Goal: Task Accomplishment & Management: Manage account settings

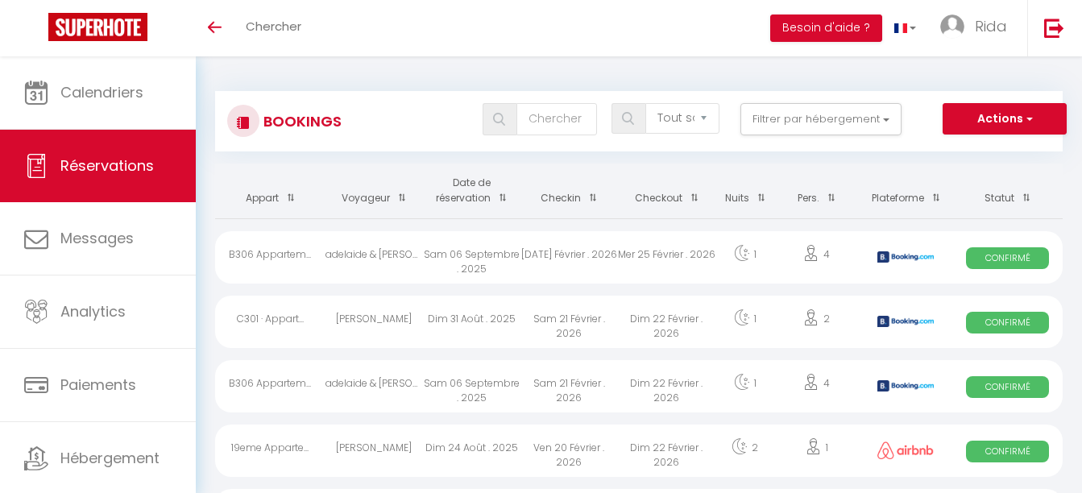
select select "not_cancelled"
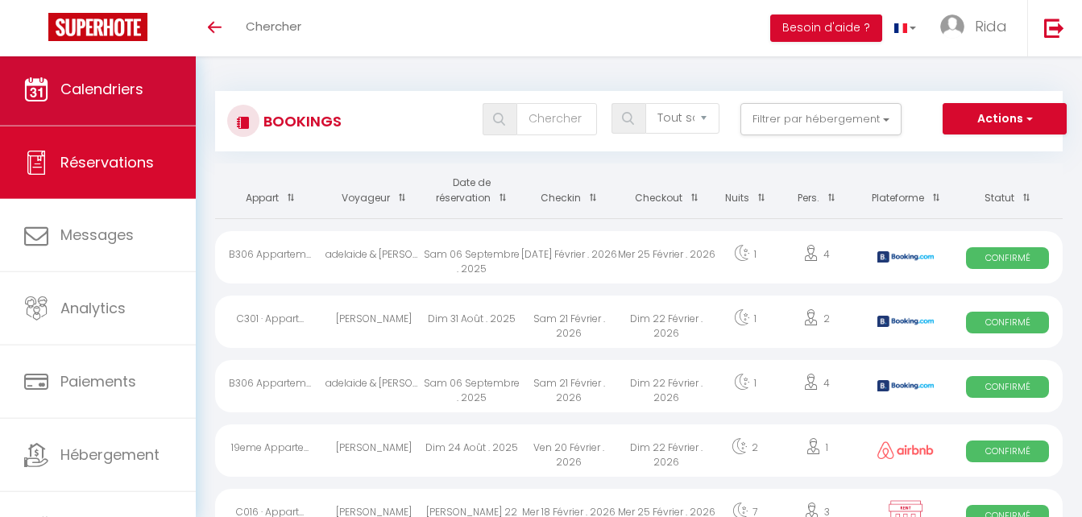
click at [146, 102] on link "Calendriers" at bounding box center [98, 89] width 196 height 72
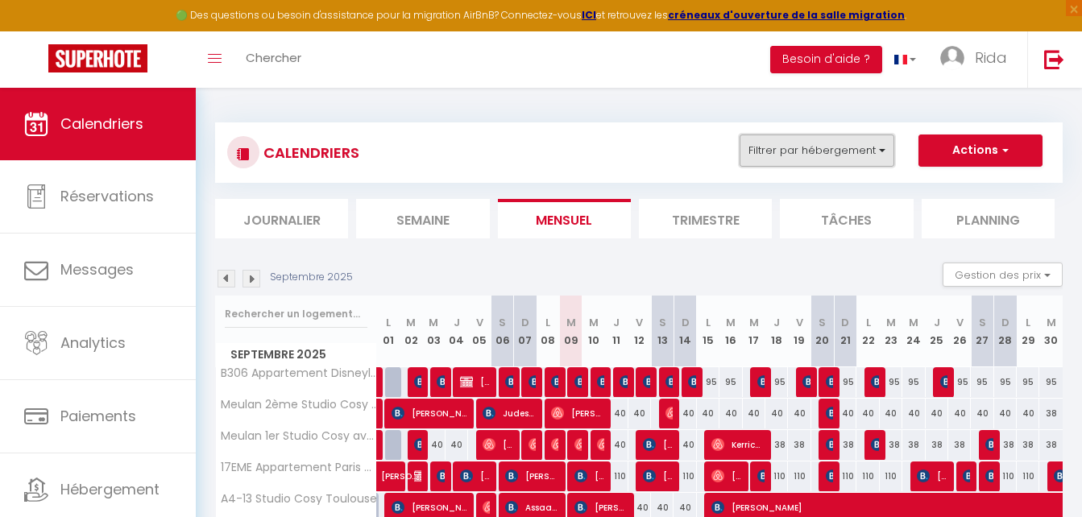
click at [792, 146] on button "Filtrer par hébergement" at bounding box center [816, 151] width 155 height 32
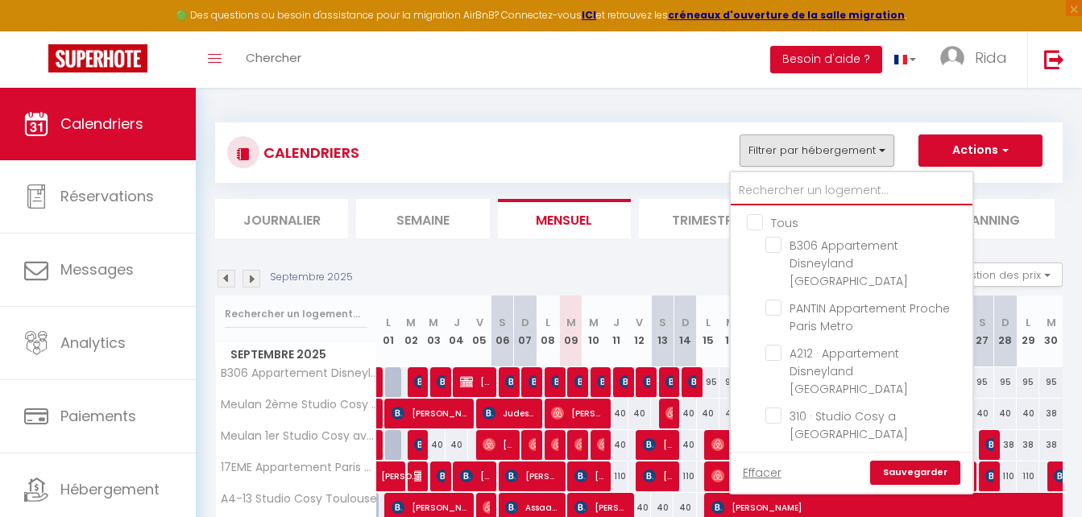
click at [782, 193] on input "text" at bounding box center [852, 190] width 242 height 29
type input "perp"
checkbox input "false"
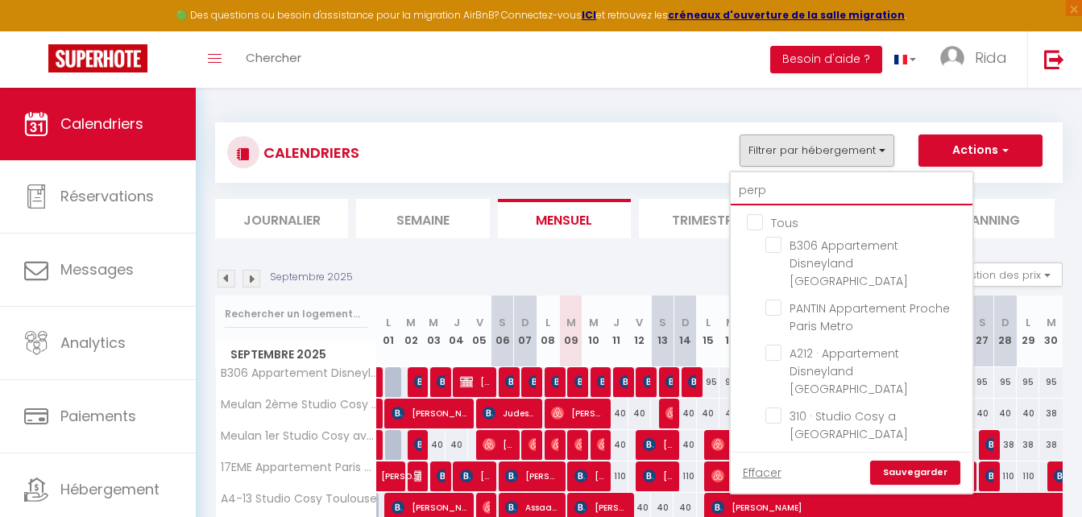
checkbox input "false"
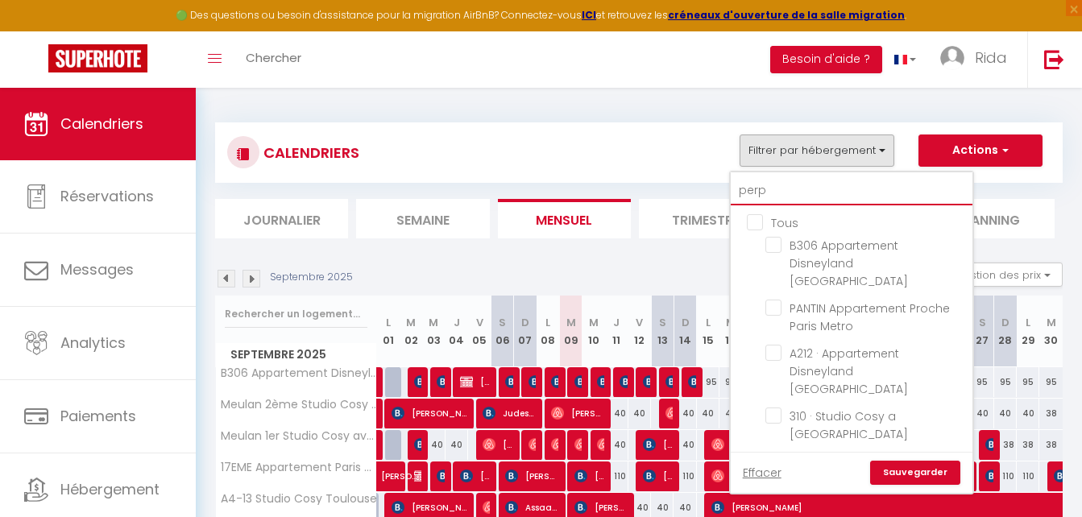
checkbox input "false"
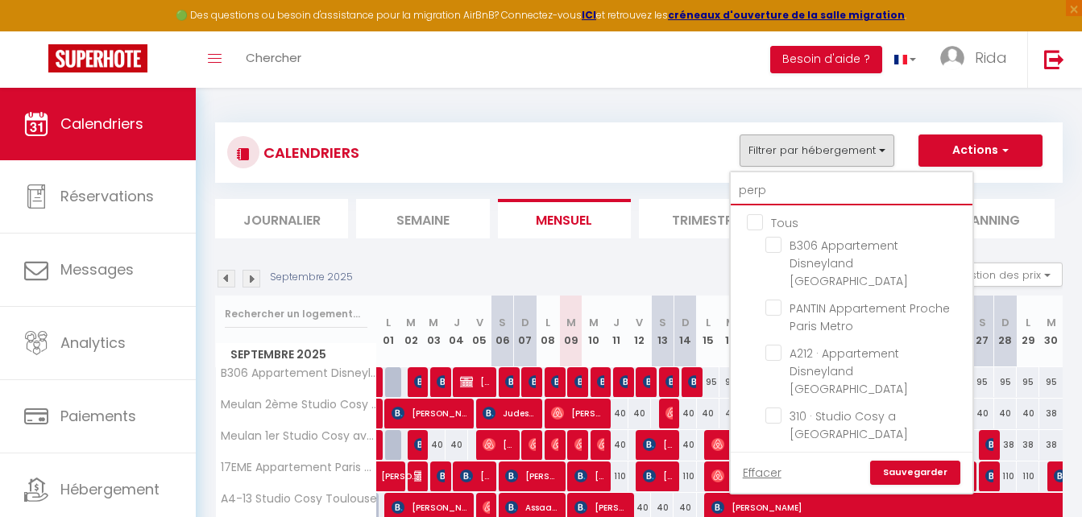
checkbox input "false"
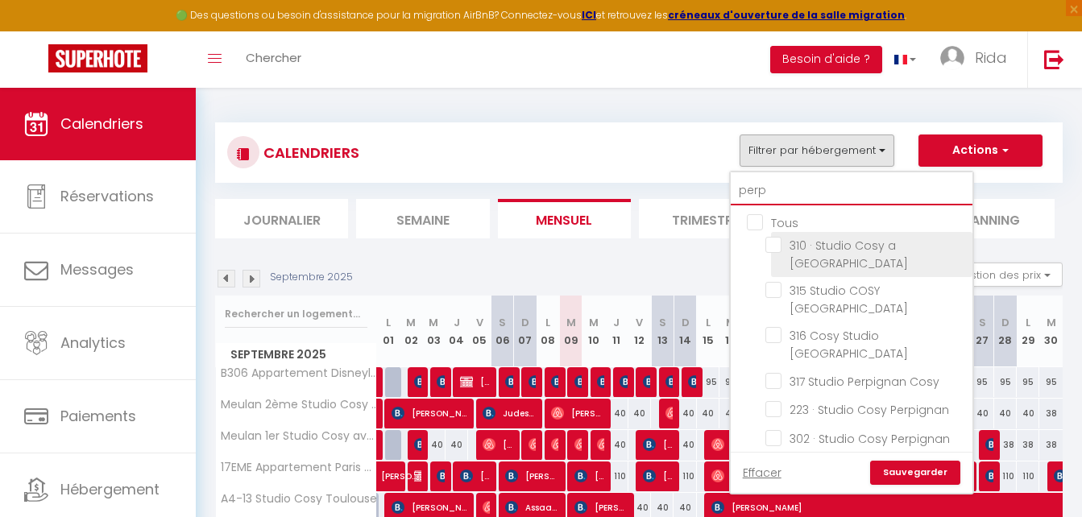
type input "perp"
click at [770, 242] on input "310 · Studio Cosy a [GEOGRAPHIC_DATA]" at bounding box center [865, 245] width 201 height 16
checkbox input "true"
checkbox input "false"
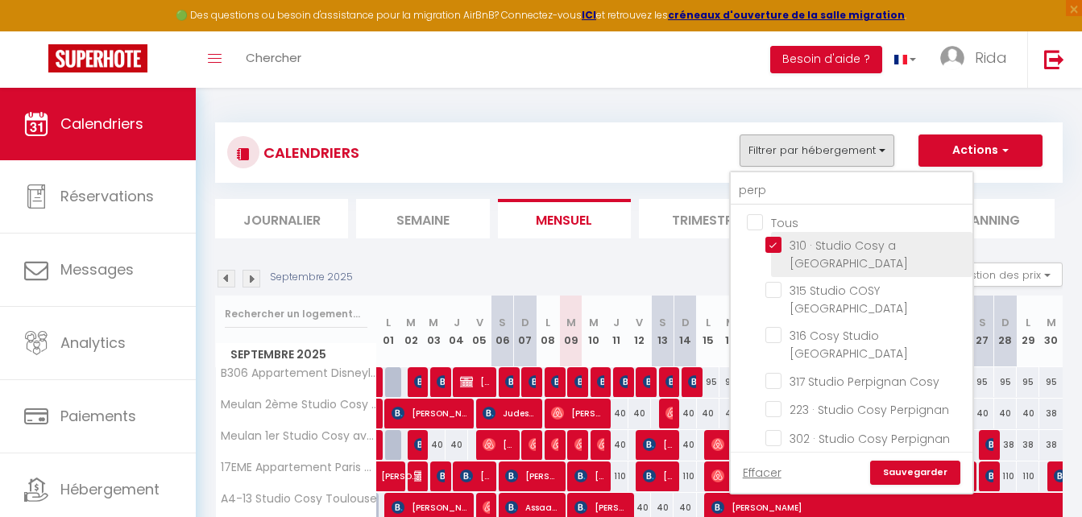
checkbox input "false"
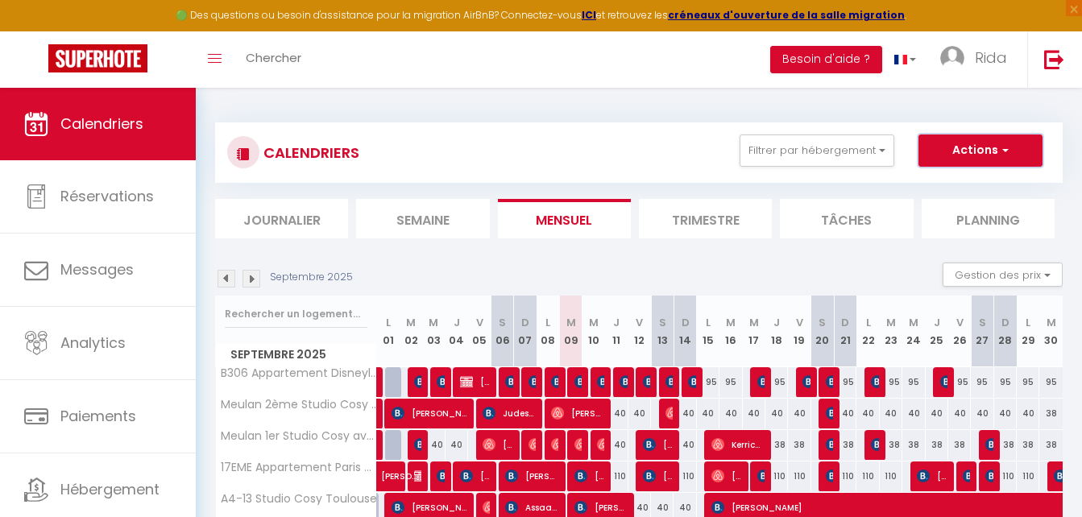
click at [941, 156] on button "Actions" at bounding box center [980, 151] width 124 height 32
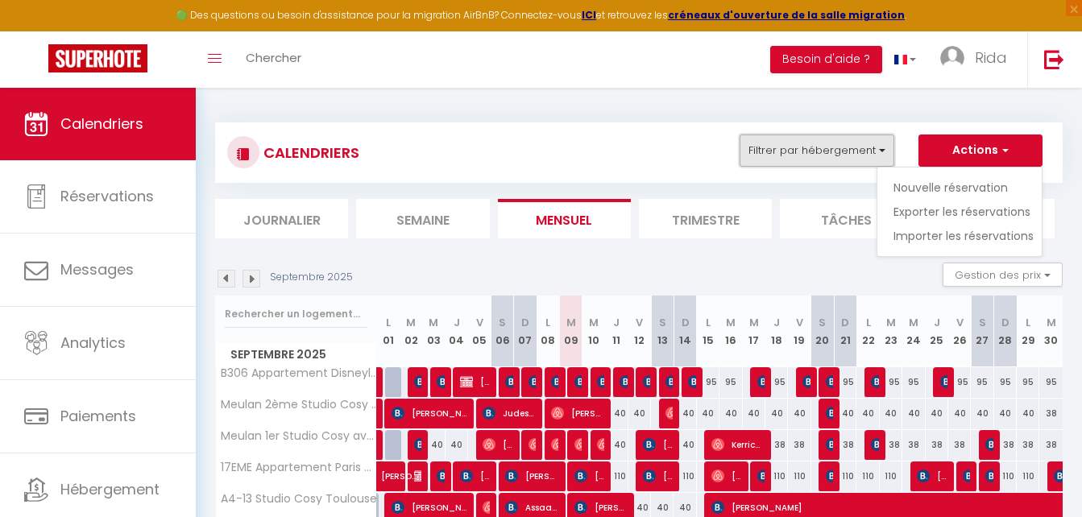
click at [840, 145] on button "Filtrer par hébergement" at bounding box center [816, 151] width 155 height 32
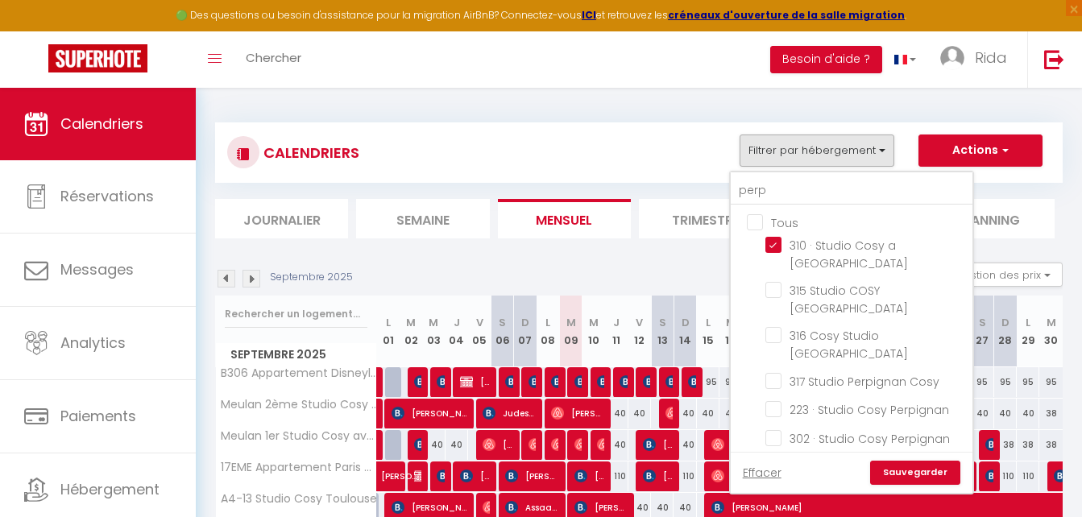
click at [921, 462] on link "Sauvegarder" at bounding box center [915, 473] width 90 height 24
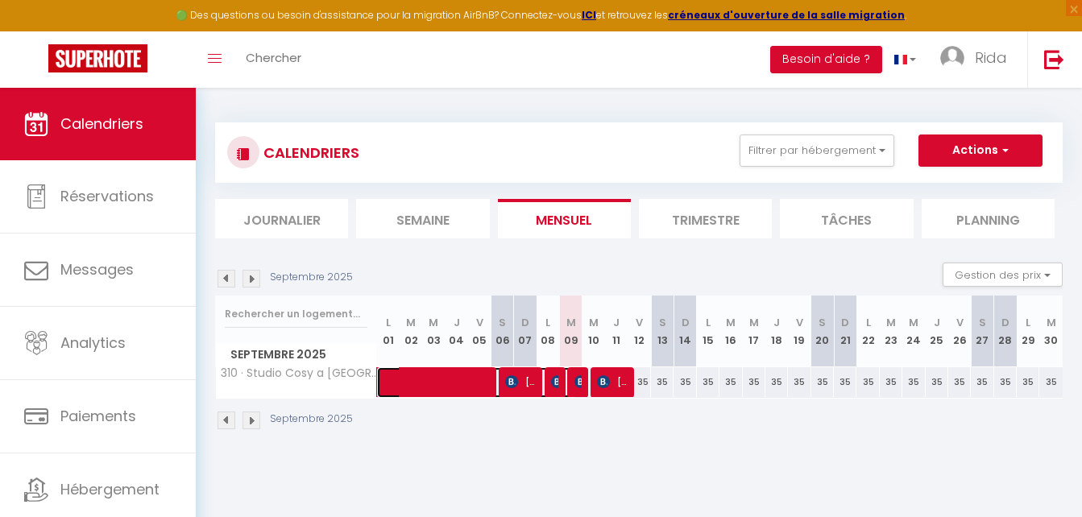
click at [573, 384] on span at bounding box center [483, 382] width 185 height 31
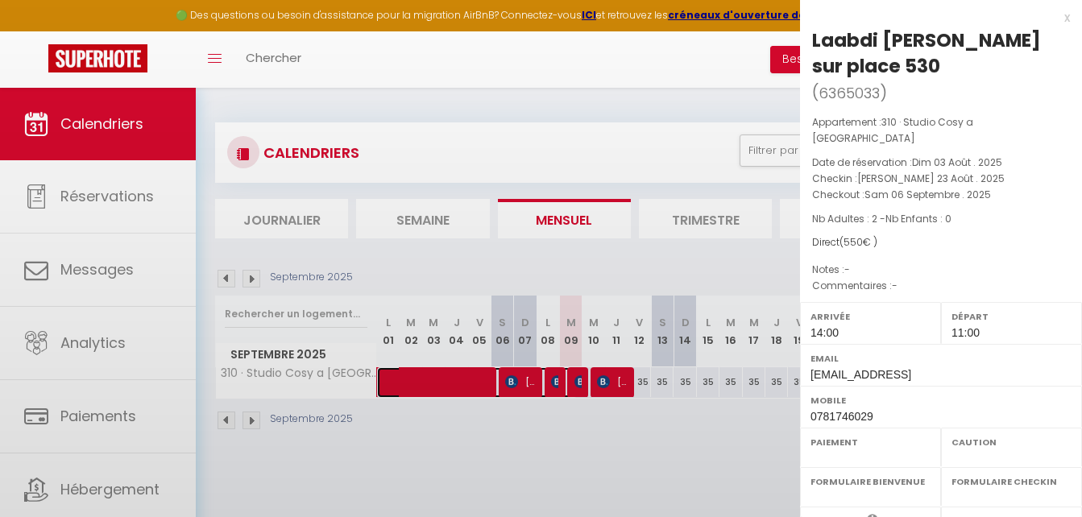
select select "OK"
select select "KO"
select select "0"
select select "1"
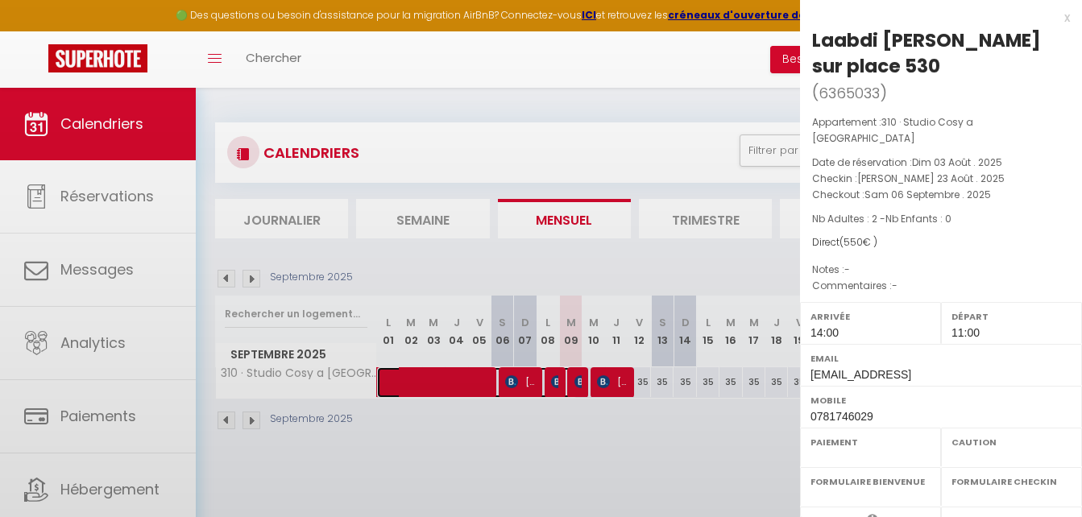
select select
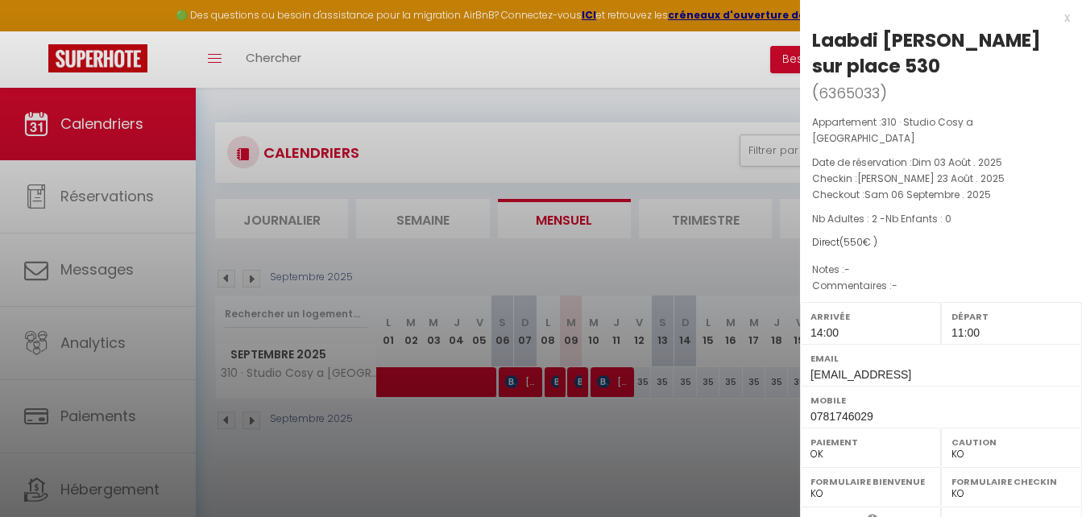
click at [632, 420] on div at bounding box center [541, 258] width 1082 height 517
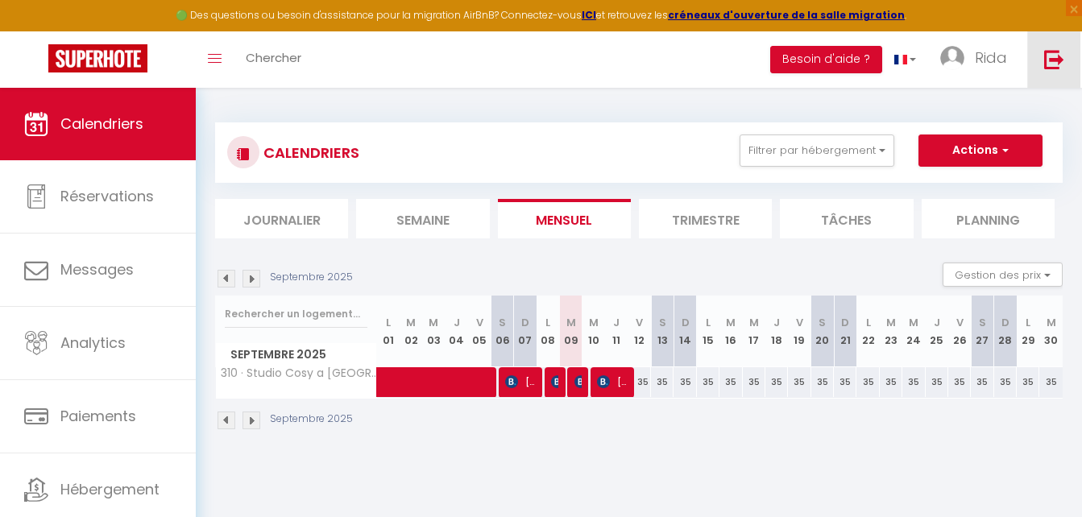
click at [1055, 51] on img at bounding box center [1054, 59] width 20 height 20
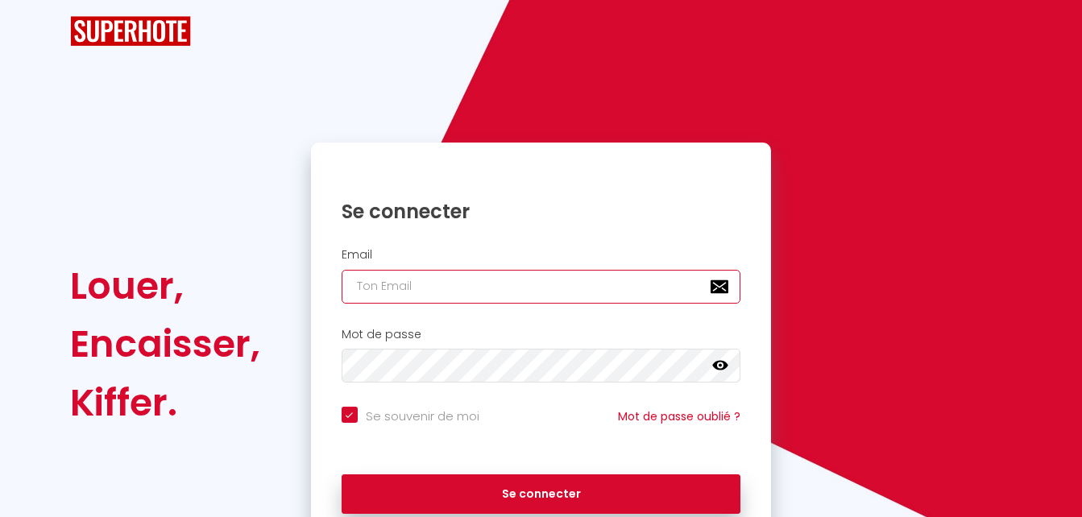
type input "[EMAIL_ADDRESS][DOMAIN_NAME]"
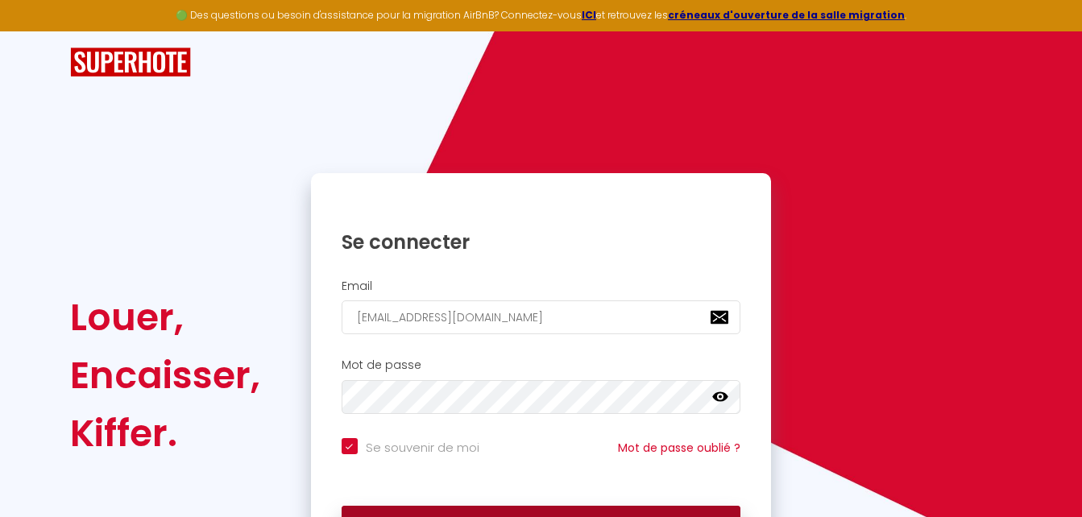
click at [570, 492] on button "Se connecter" at bounding box center [542, 526] width 400 height 40
checkbox input "true"
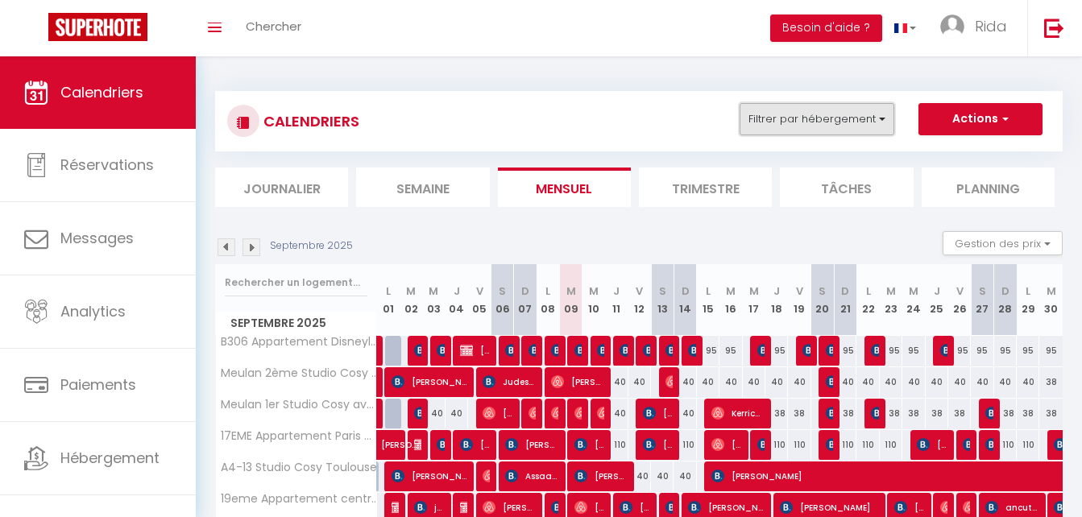
click at [797, 118] on button "Filtrer par hébergement" at bounding box center [816, 119] width 155 height 32
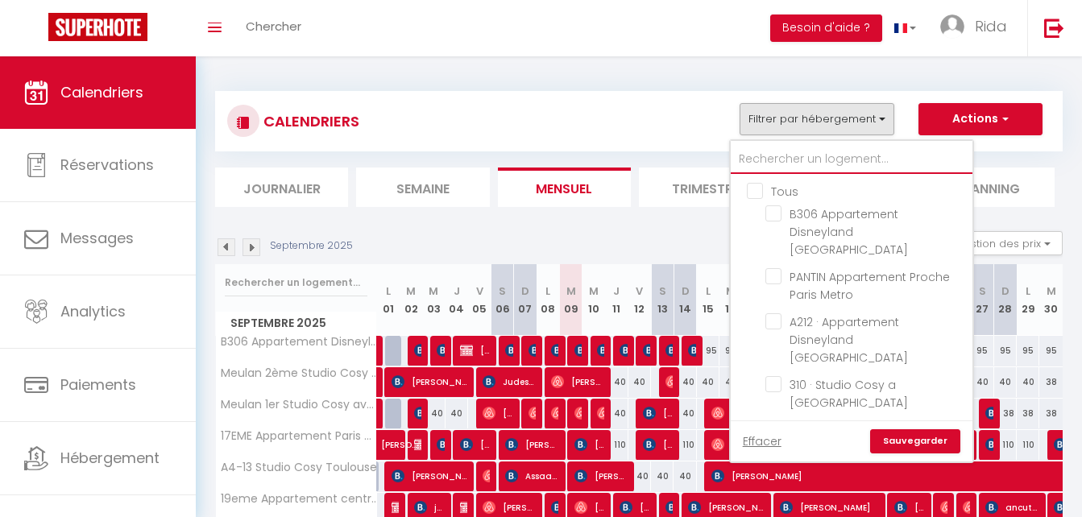
click at [795, 149] on input "text" at bounding box center [852, 159] width 242 height 29
type input "p"
checkbox input "false"
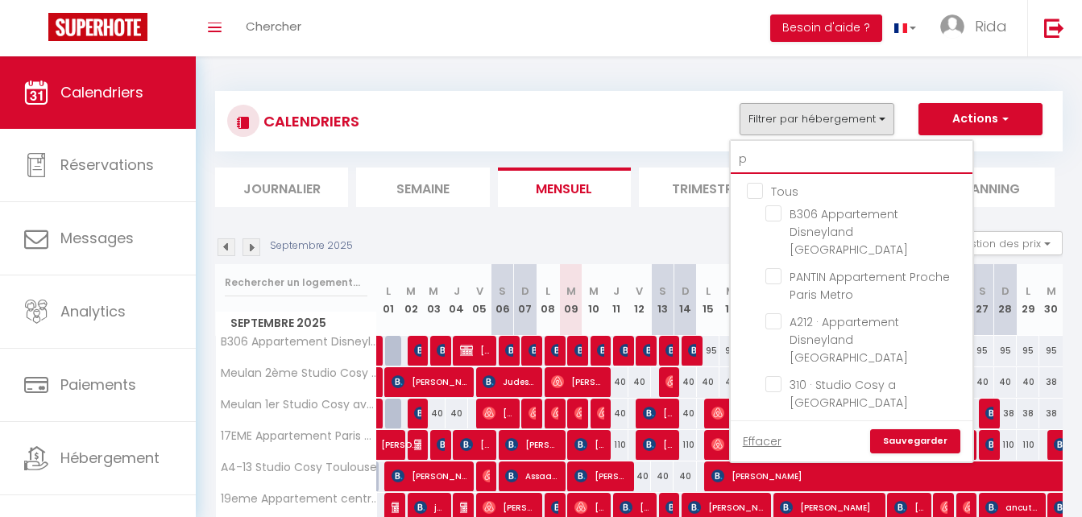
checkbox input "false"
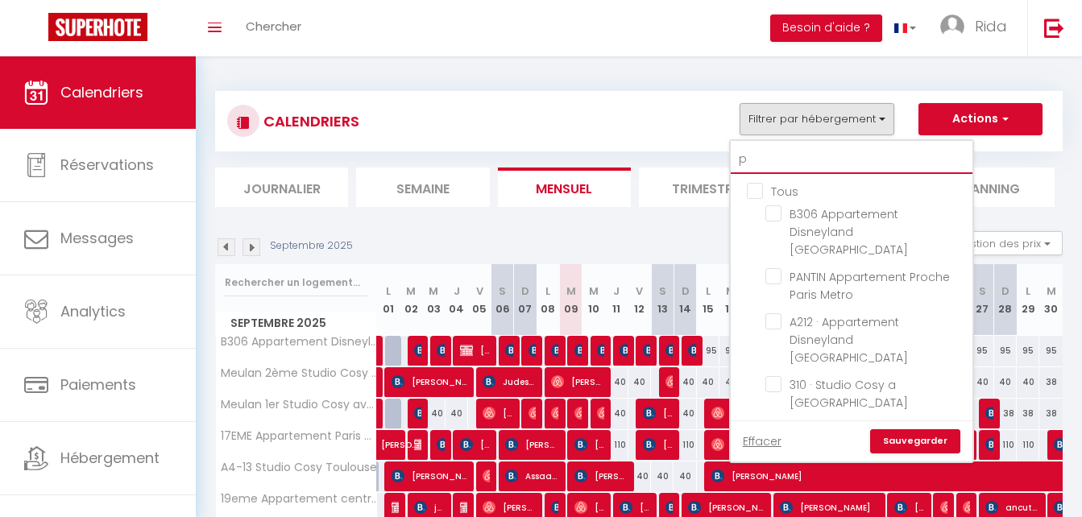
checkbox input "false"
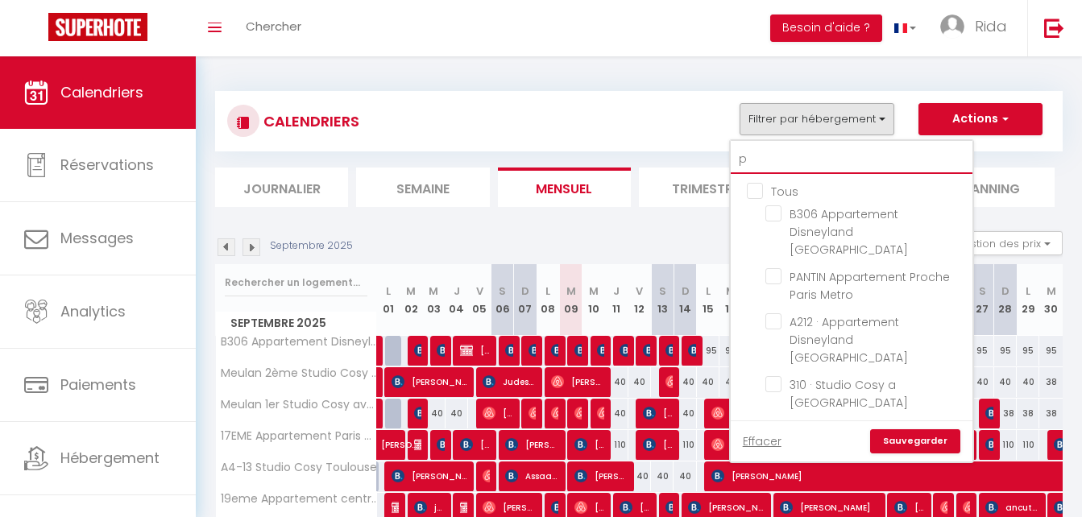
checkbox input "false"
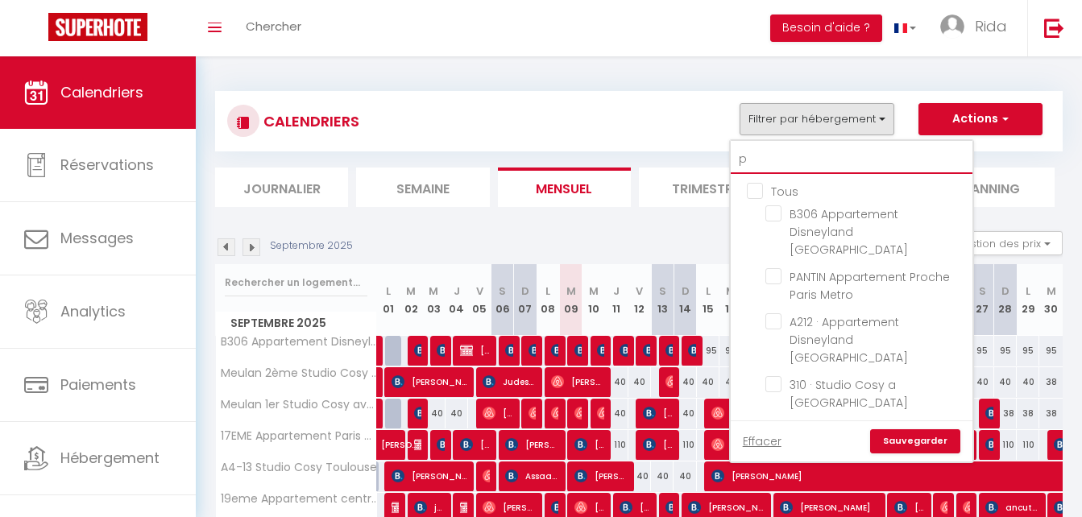
checkbox input "false"
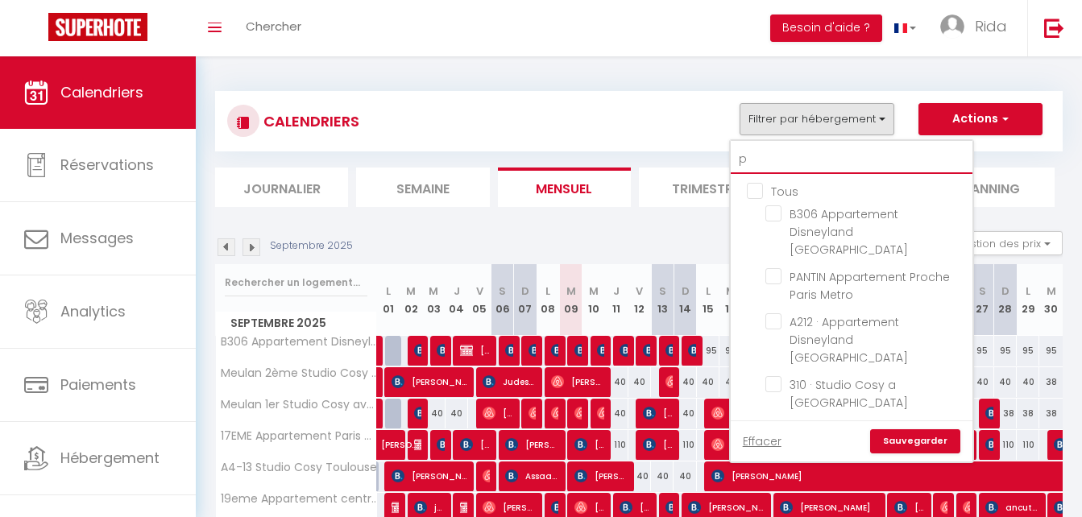
checkbox input "false"
type input "per"
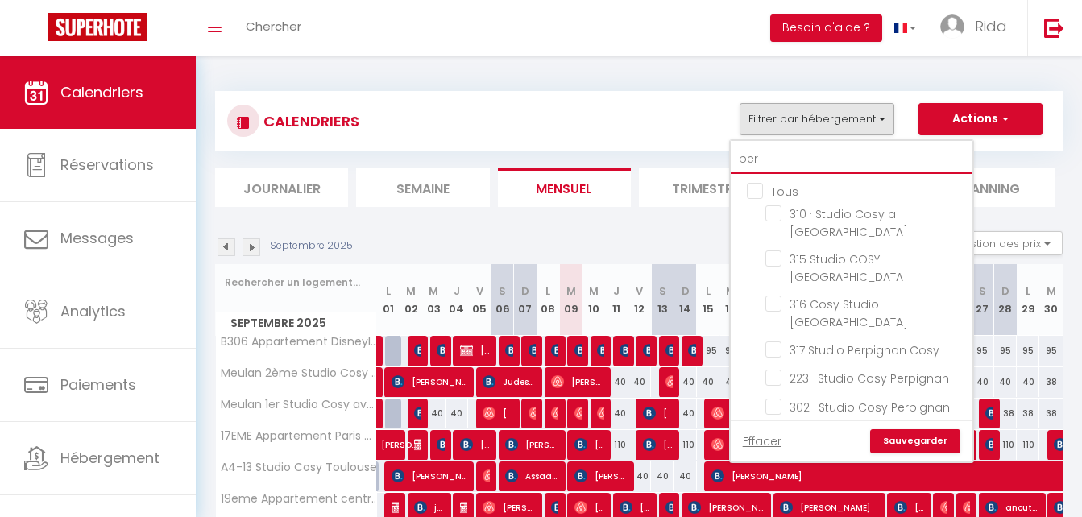
checkbox input "false"
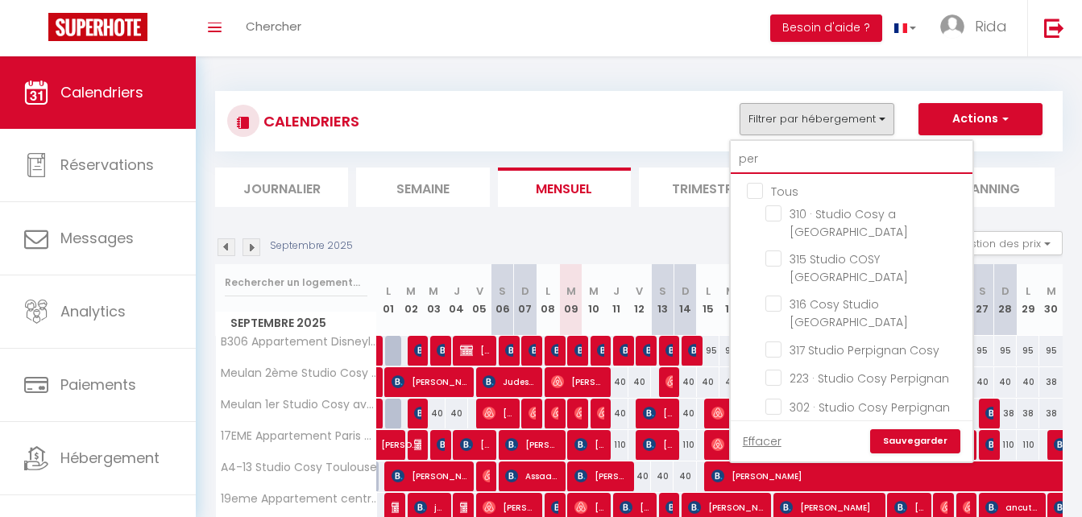
checkbox input "false"
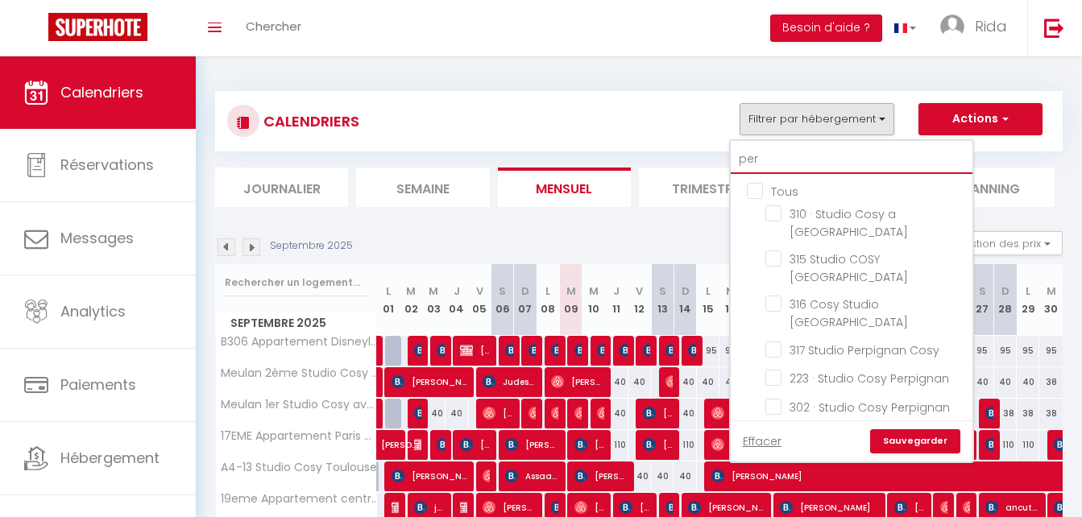
checkbox input "false"
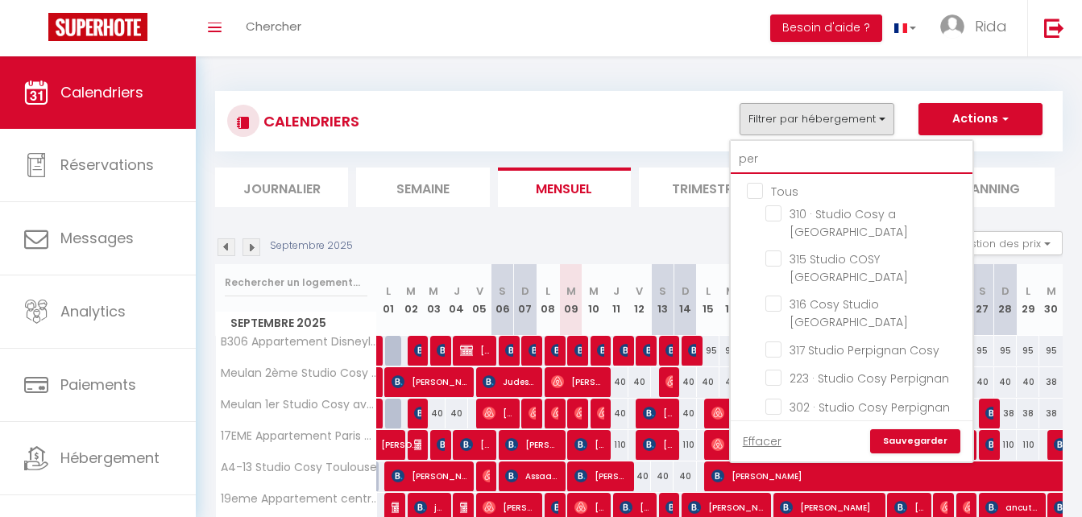
checkbox input "false"
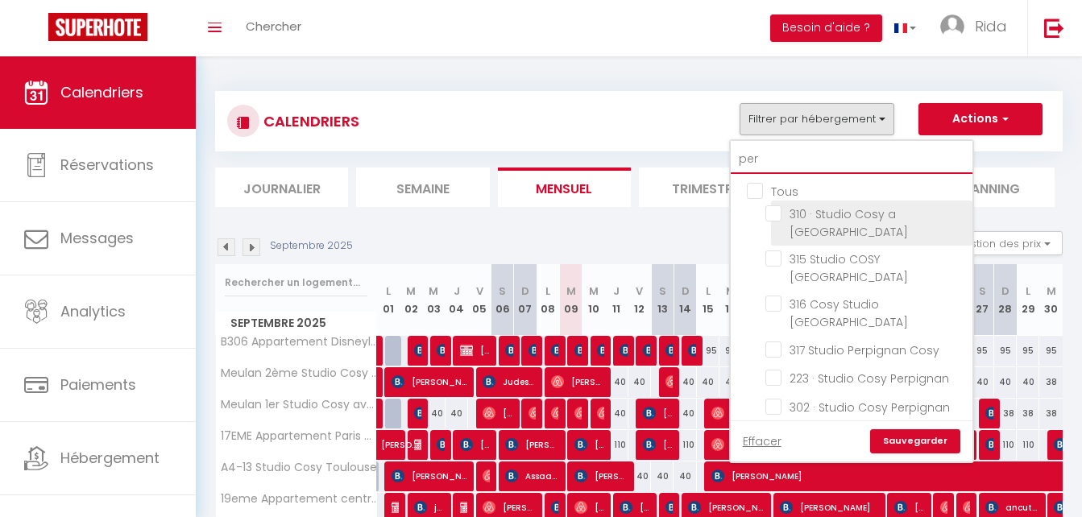
type input "per"
click at [771, 217] on input "310 · Studio Cosy a [GEOGRAPHIC_DATA]" at bounding box center [865, 213] width 201 height 16
checkbox input "true"
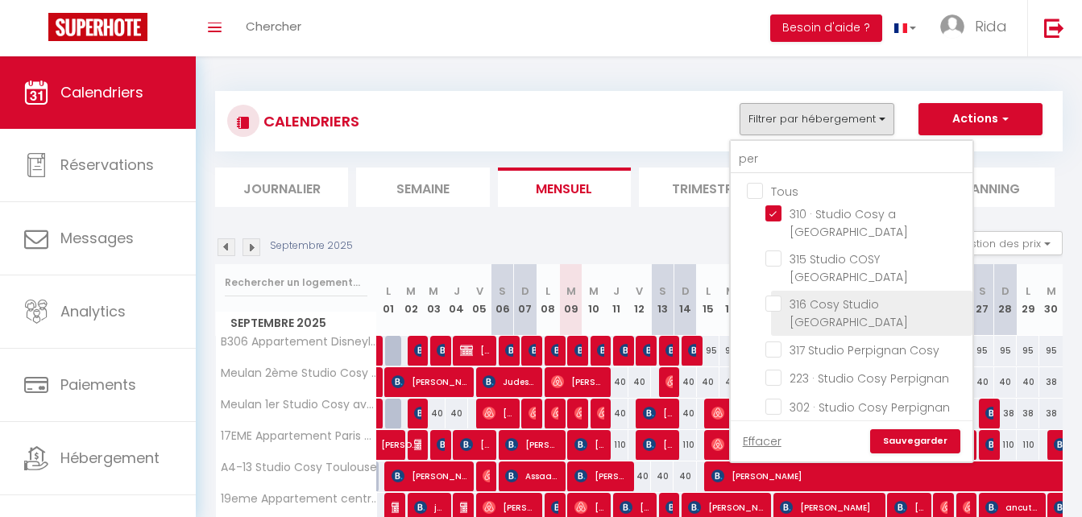
checkbox input "false"
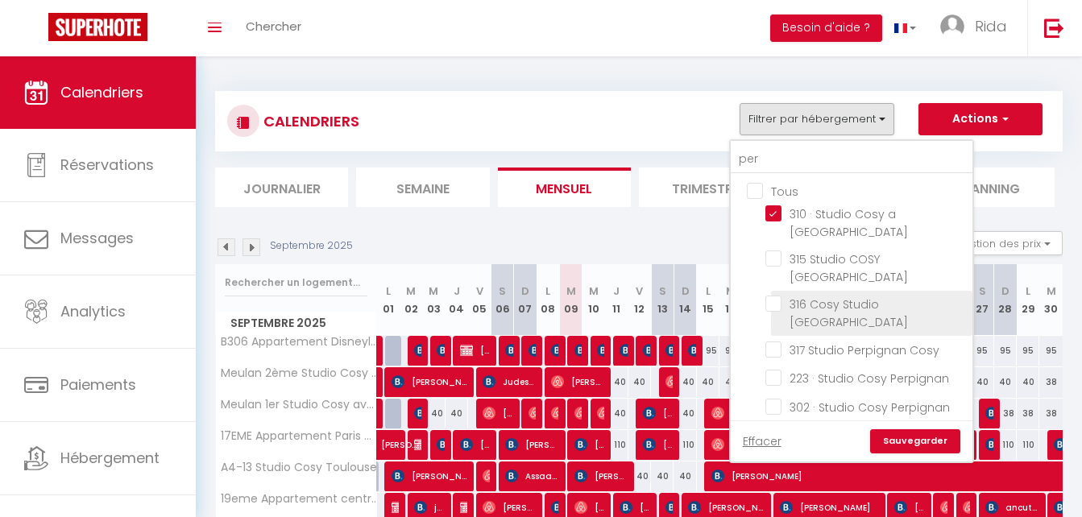
checkbox input "false"
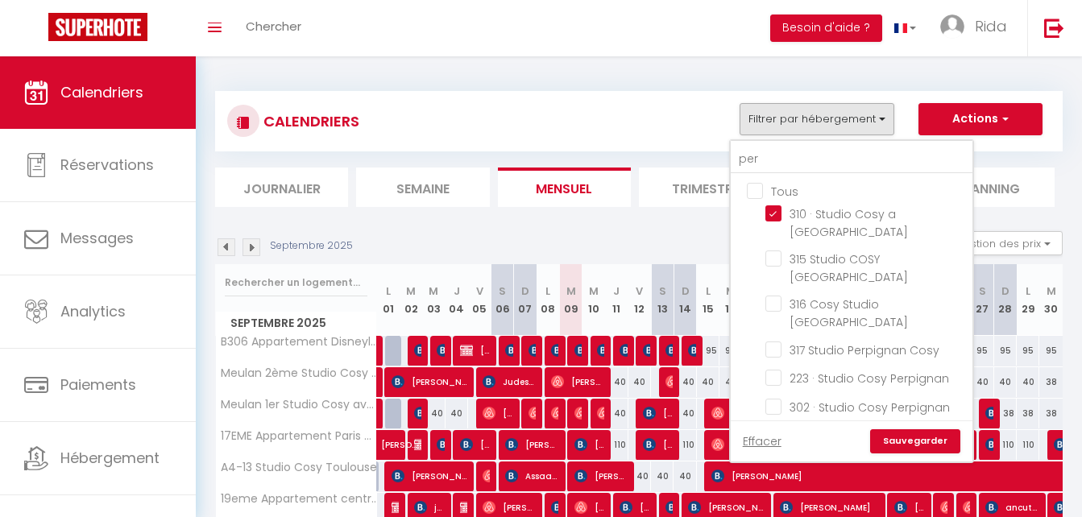
click at [929, 429] on link "Sauvegarder" at bounding box center [915, 441] width 90 height 24
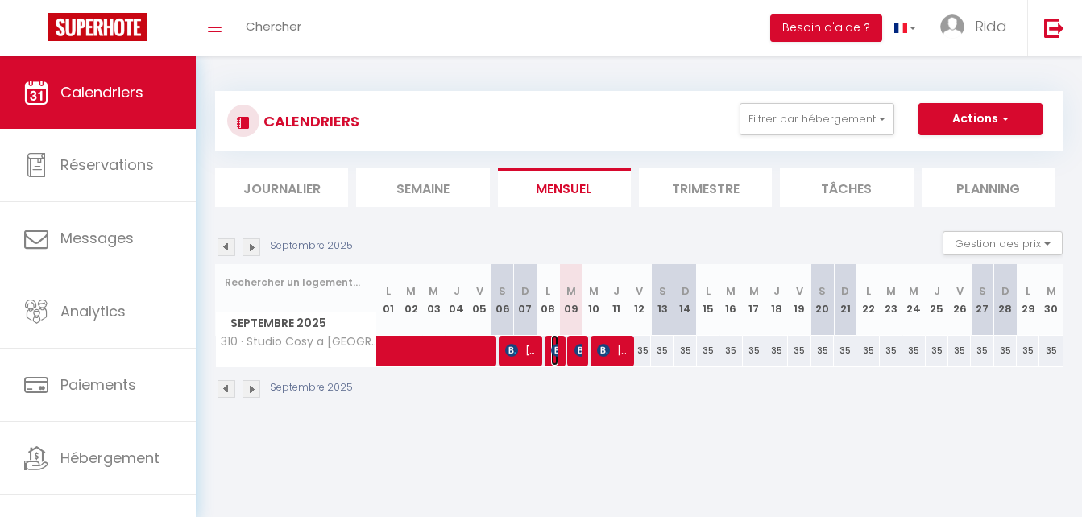
click at [553, 349] on img at bounding box center [557, 350] width 13 height 13
select select "OK"
select select "KO"
select select "0"
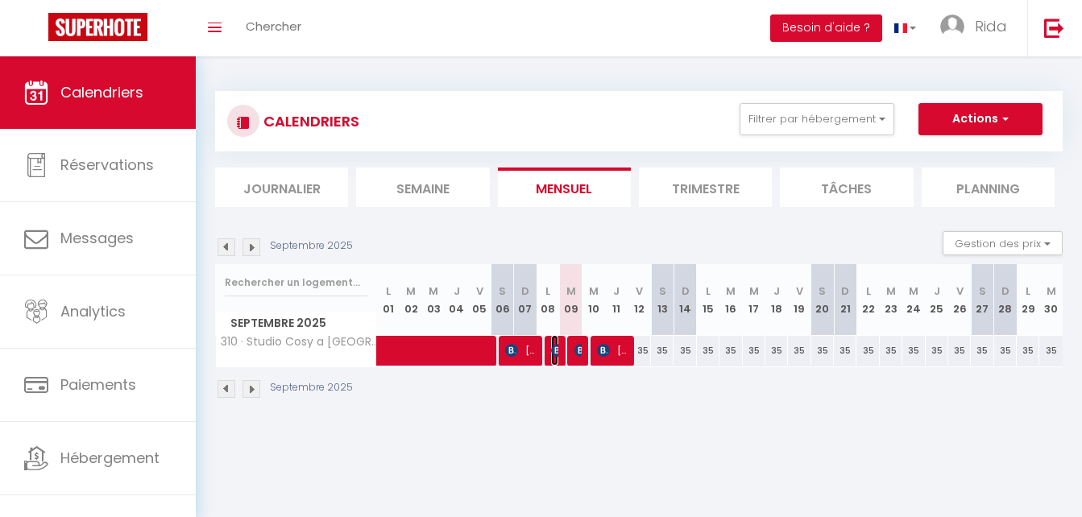
select select "1"
select select
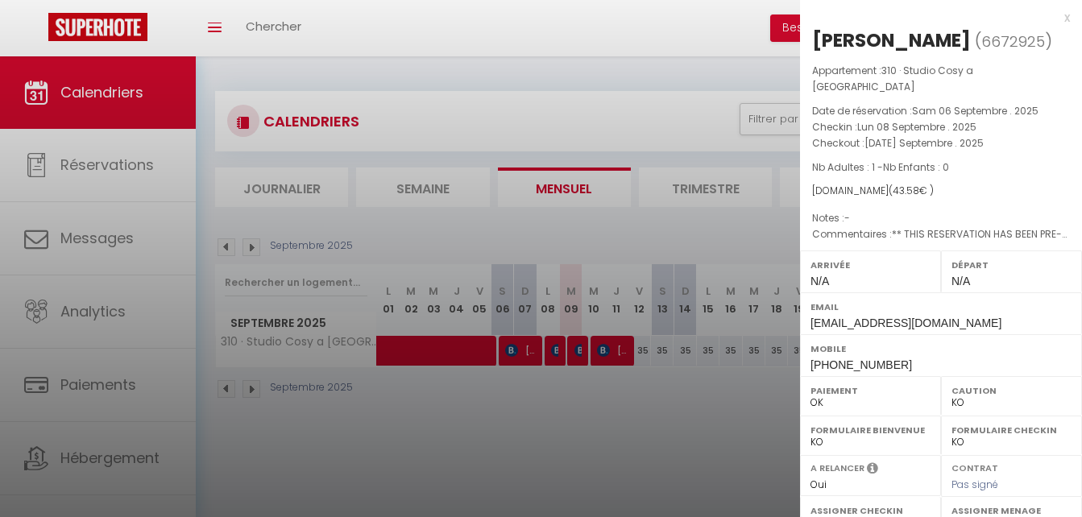
click at [569, 353] on div at bounding box center [541, 258] width 1082 height 517
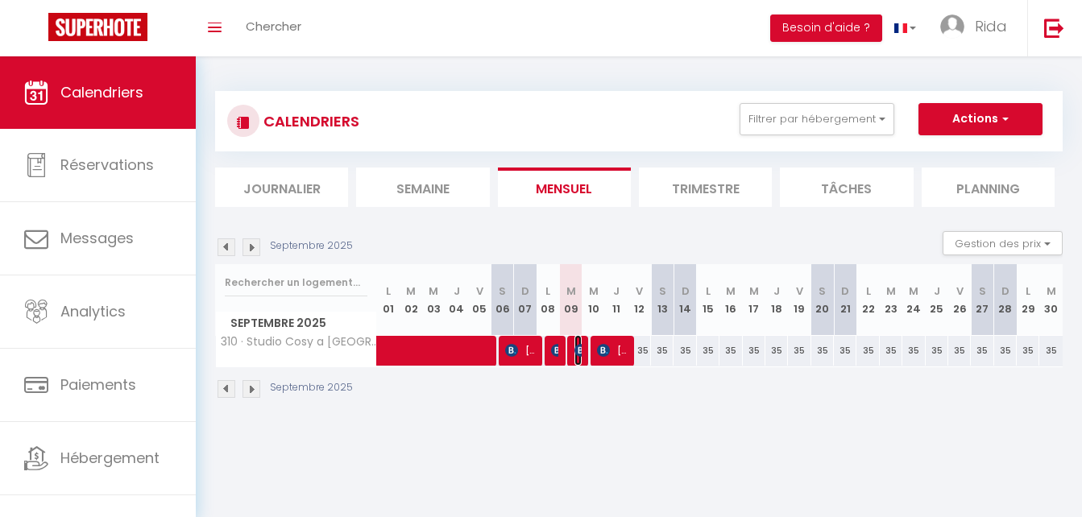
click at [574, 353] on img at bounding box center [580, 350] width 13 height 13
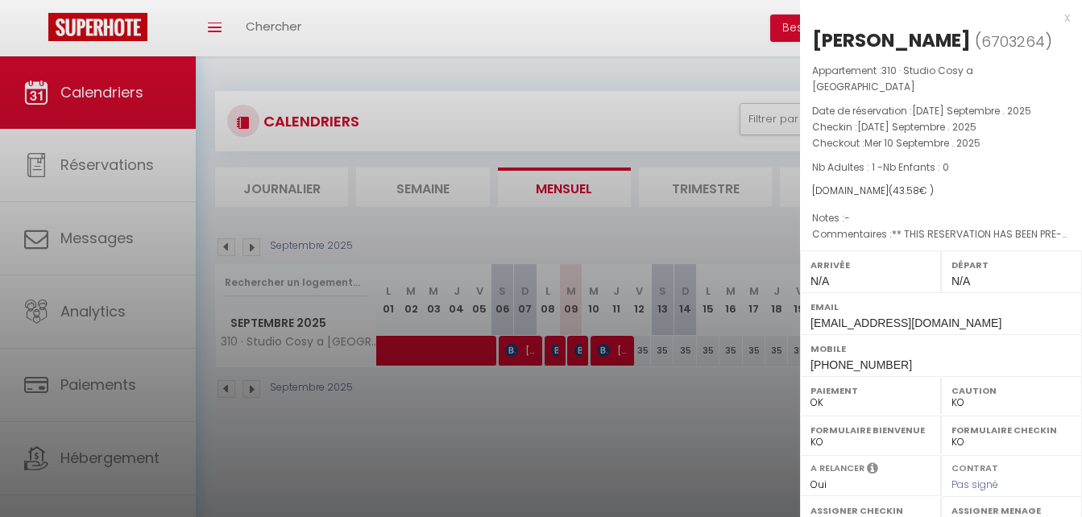
click at [421, 176] on div at bounding box center [541, 258] width 1082 height 517
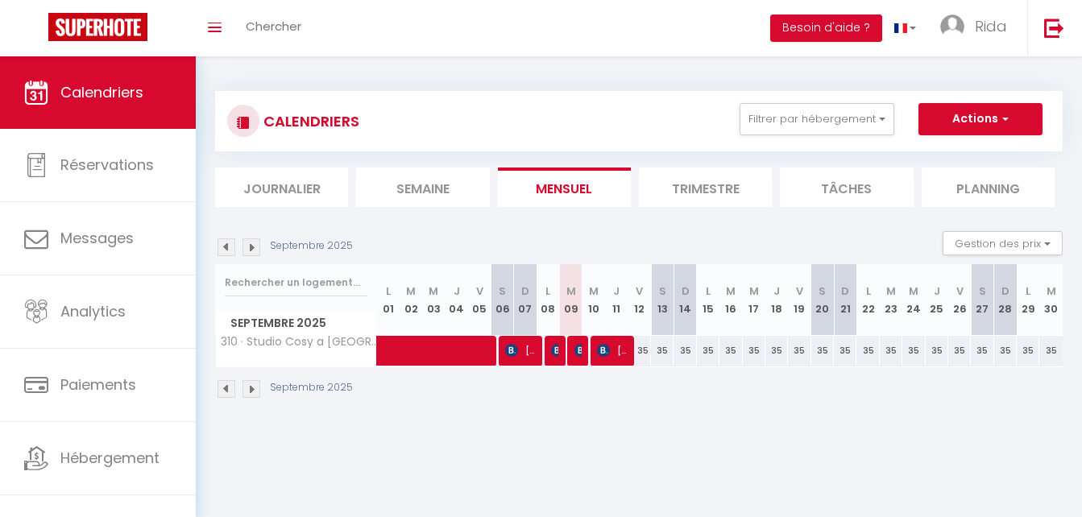
click at [425, 182] on li "Semaine" at bounding box center [422, 187] width 133 height 39
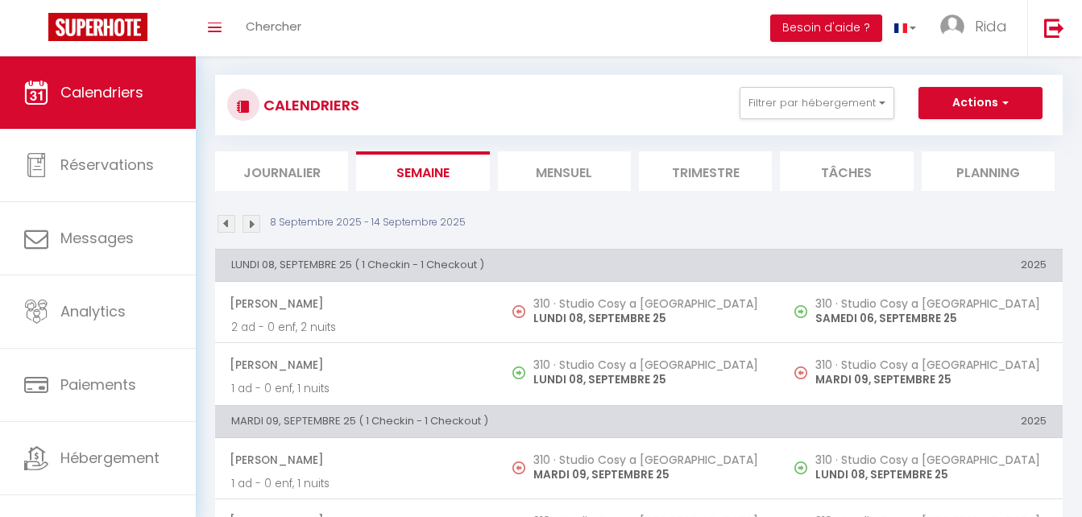
scroll to position [10, 0]
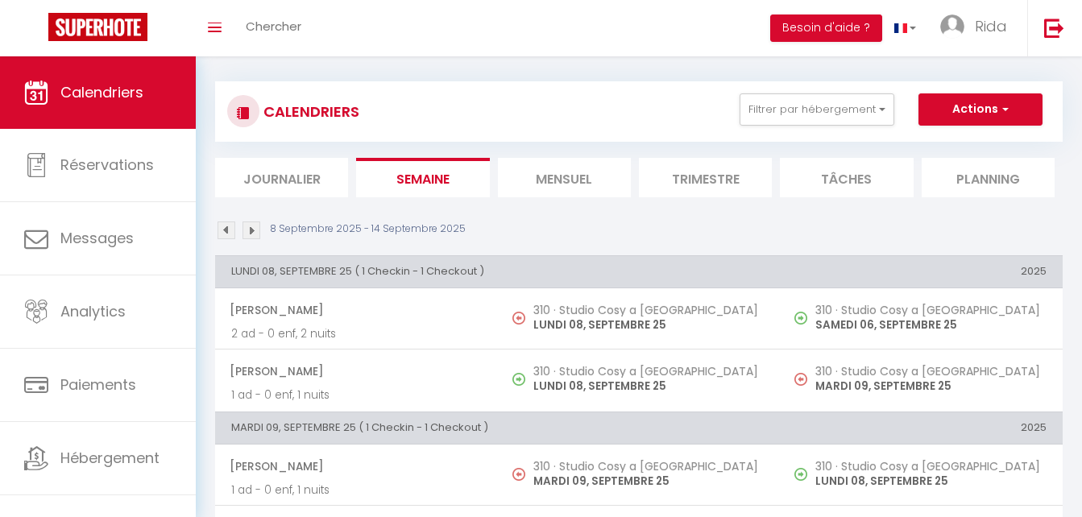
click at [568, 172] on li "Mensuel" at bounding box center [564, 177] width 133 height 39
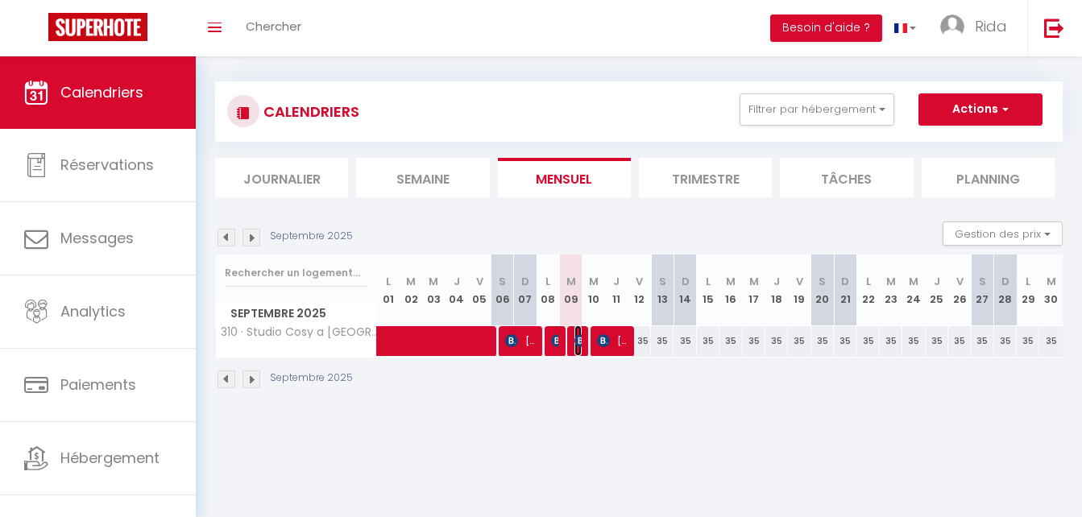
click at [574, 340] on img at bounding box center [580, 340] width 13 height 13
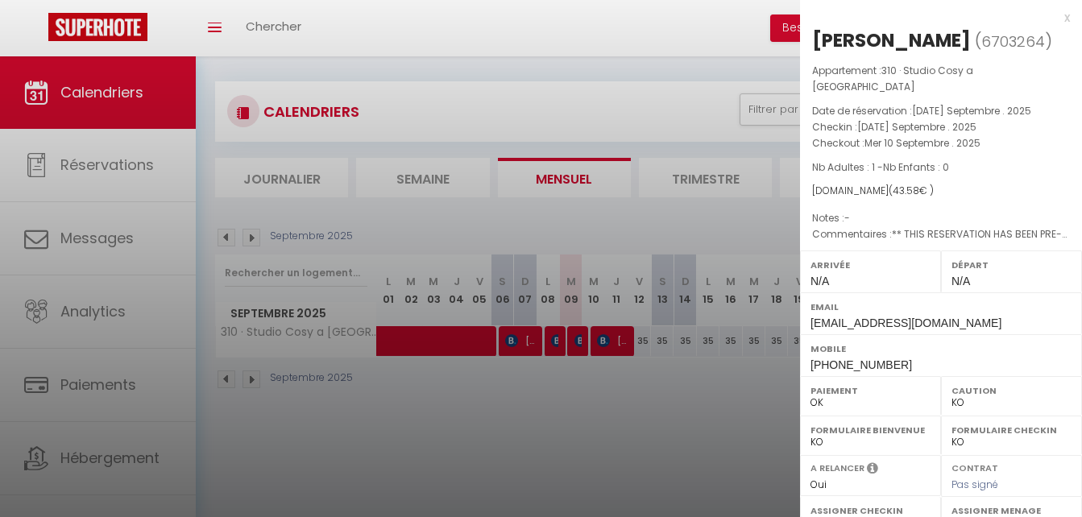
click at [455, 175] on div at bounding box center [541, 258] width 1082 height 517
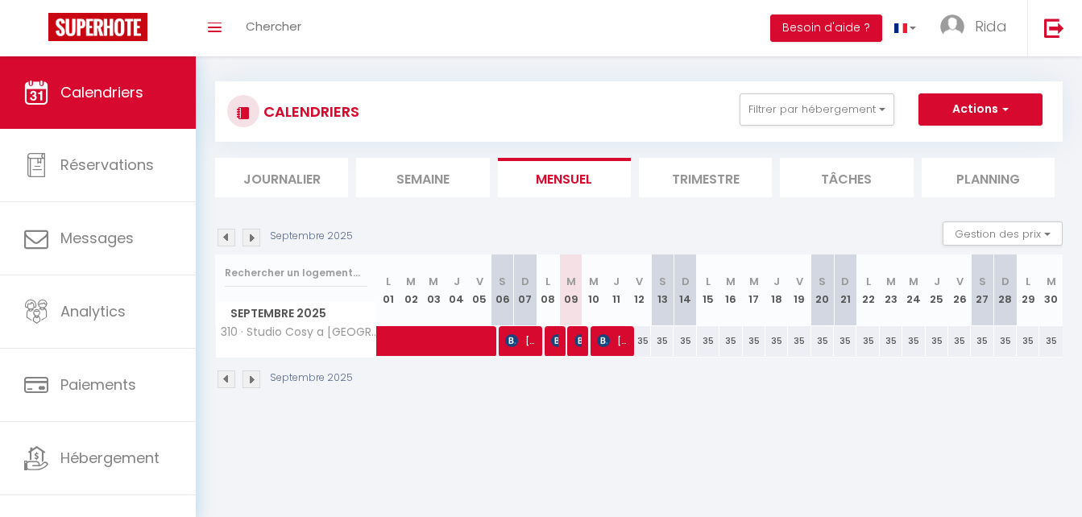
click at [449, 184] on li "Semaine" at bounding box center [422, 177] width 133 height 39
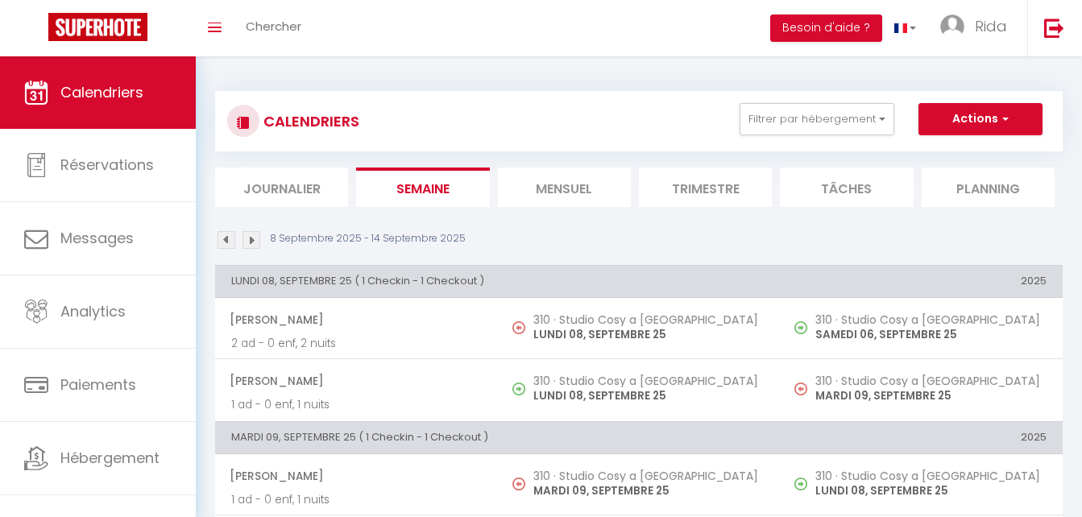
click at [569, 180] on li "Mensuel" at bounding box center [564, 187] width 133 height 39
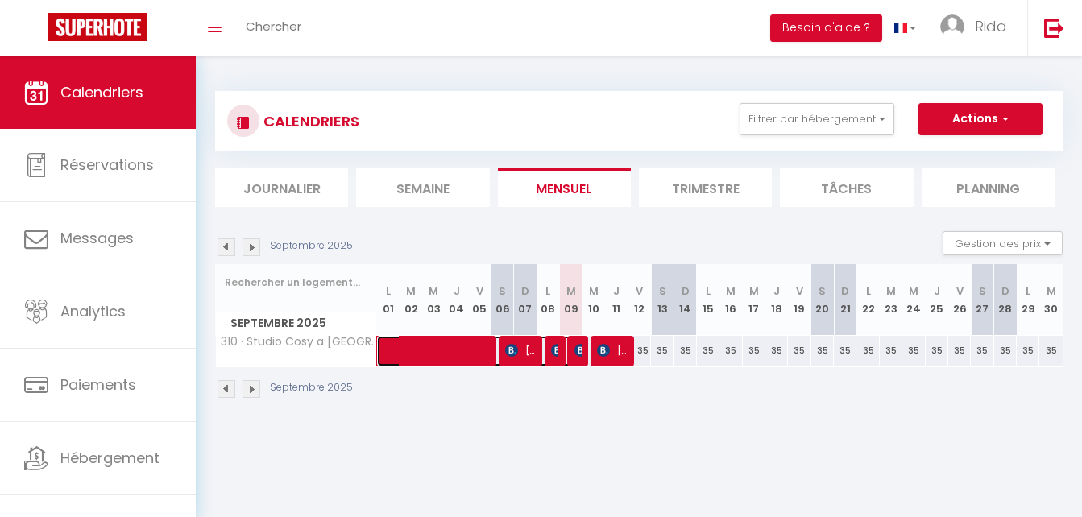
click at [548, 343] on span at bounding box center [483, 351] width 185 height 31
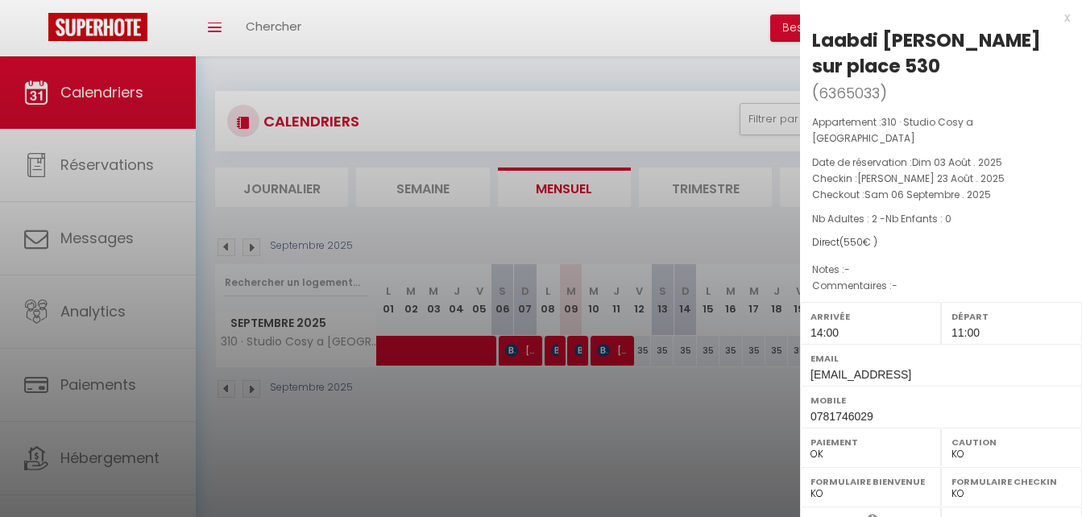
click at [574, 388] on div at bounding box center [541, 258] width 1082 height 517
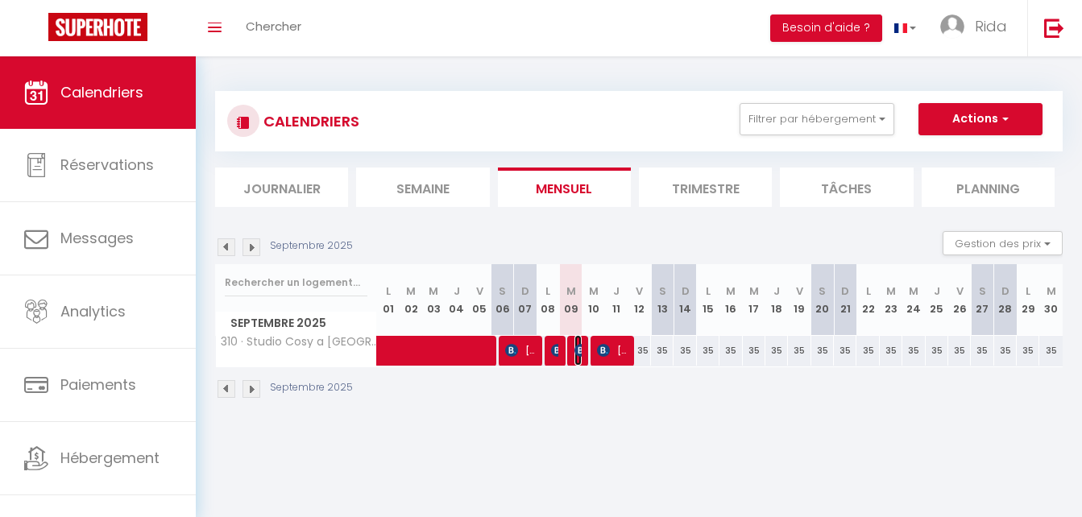
click at [578, 351] on img at bounding box center [580, 350] width 13 height 13
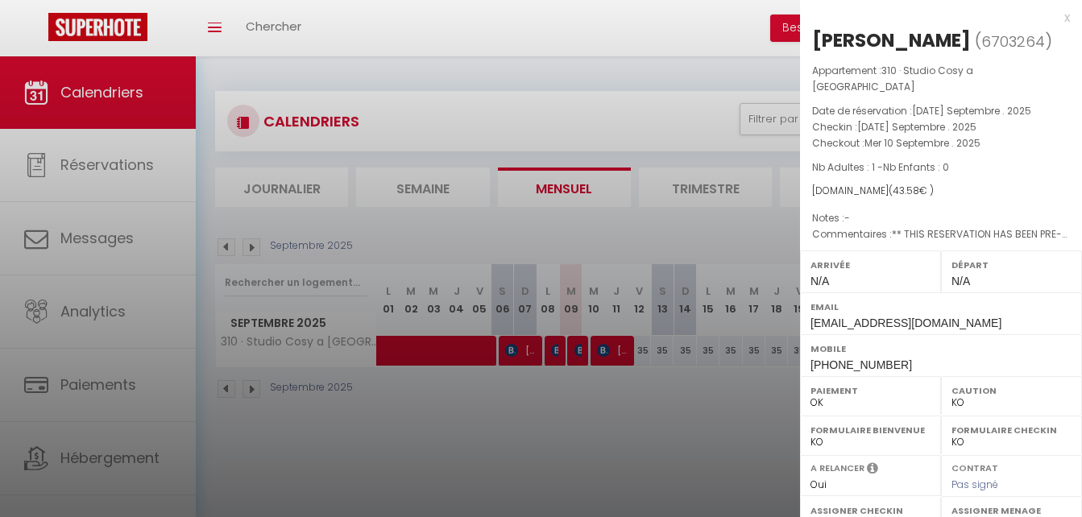
click at [554, 350] on div at bounding box center [541, 258] width 1082 height 517
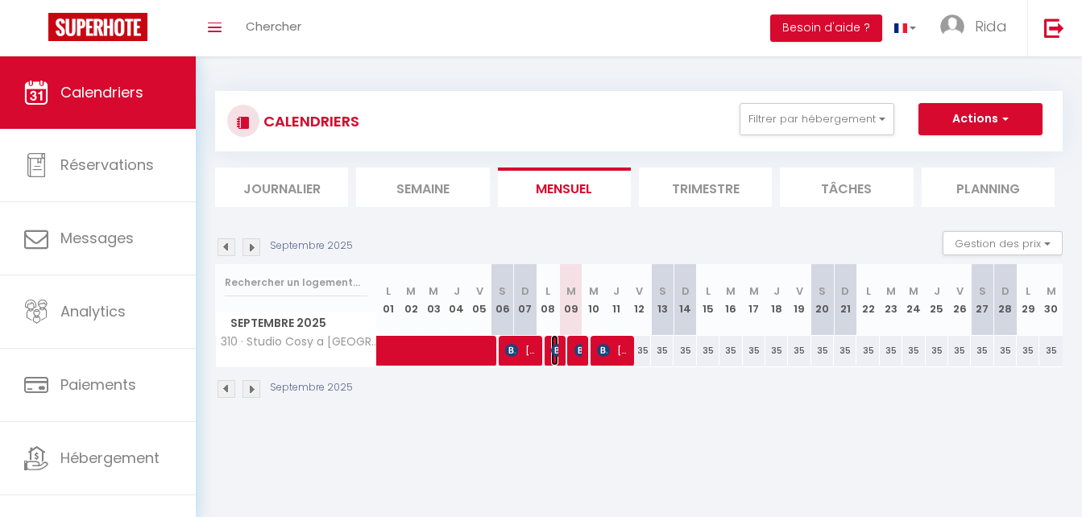
click at [554, 350] on img at bounding box center [557, 350] width 13 height 13
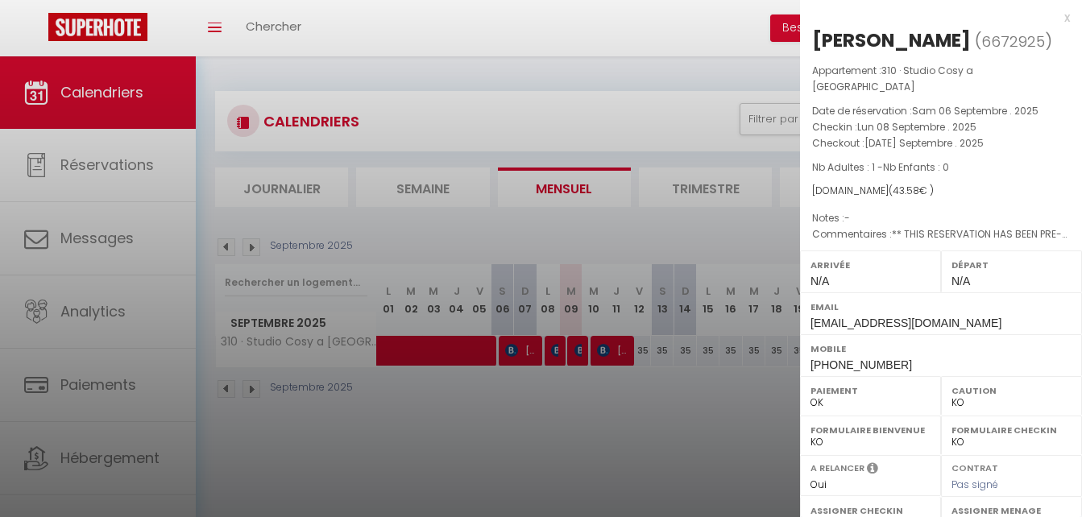
click at [576, 350] on div at bounding box center [541, 258] width 1082 height 517
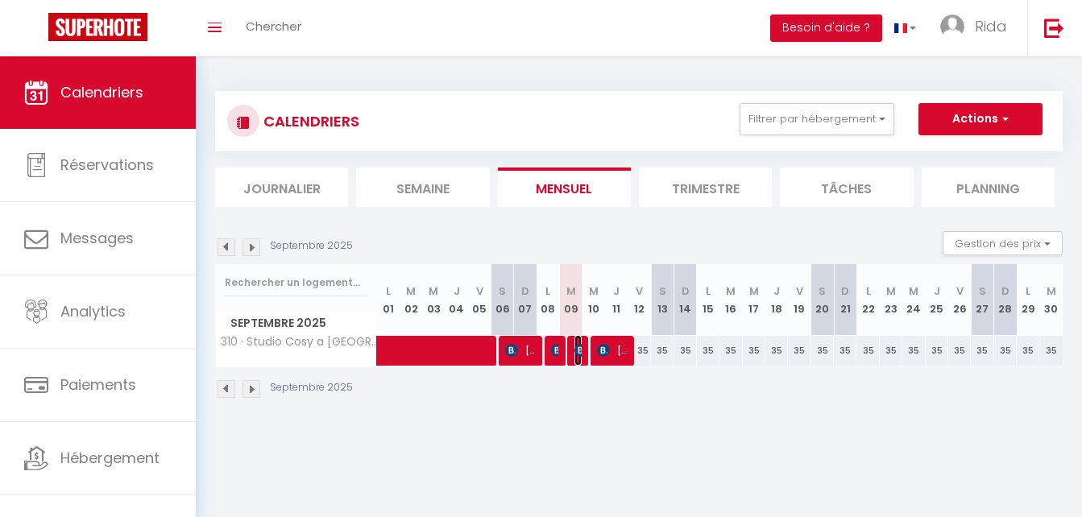
click at [576, 350] on img at bounding box center [580, 350] width 13 height 13
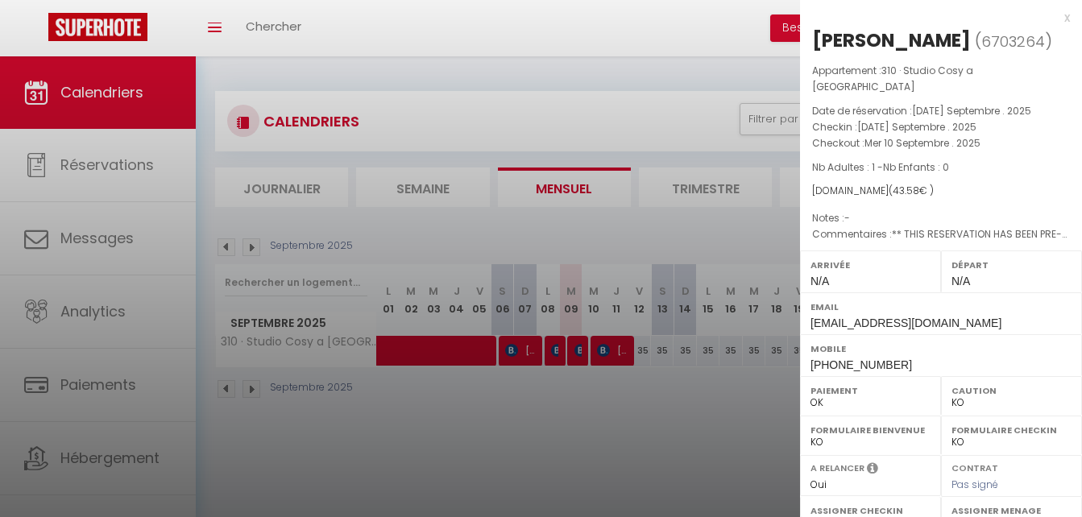
click at [623, 419] on div at bounding box center [541, 258] width 1082 height 517
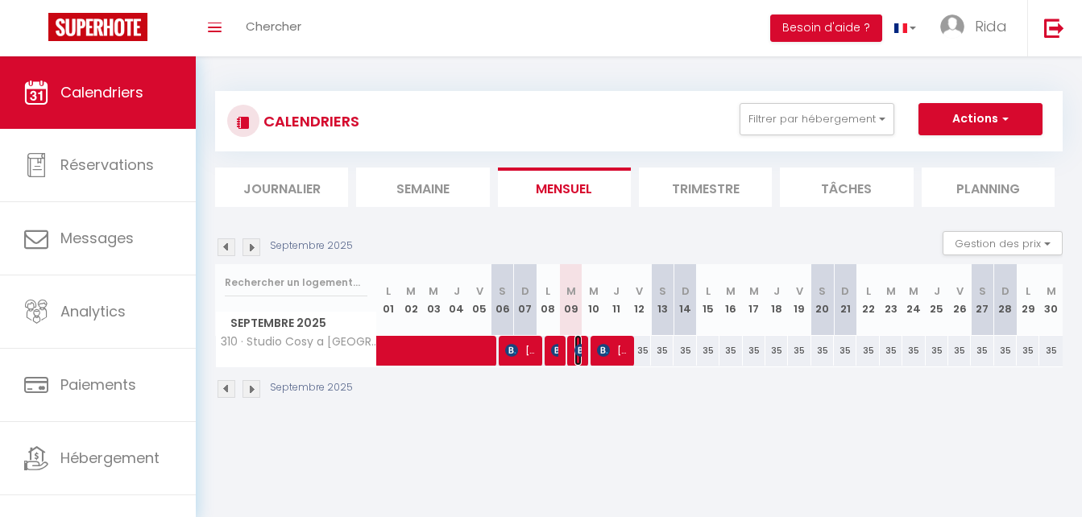
click at [578, 344] on img at bounding box center [580, 350] width 13 height 13
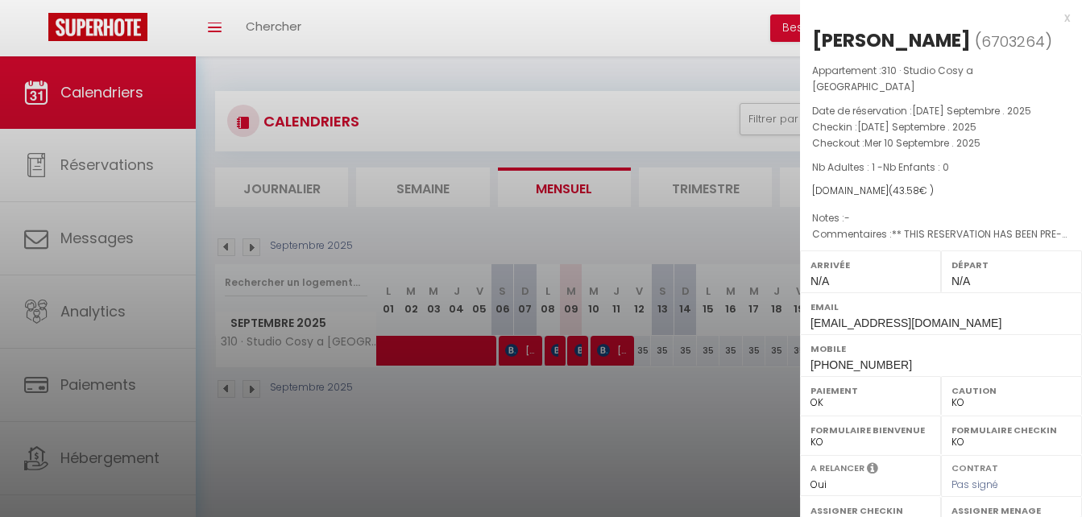
click at [814, 119] on p "Checkin : [DATE] Septembre . 2025" at bounding box center [941, 127] width 258 height 16
click at [603, 166] on div at bounding box center [541, 258] width 1082 height 517
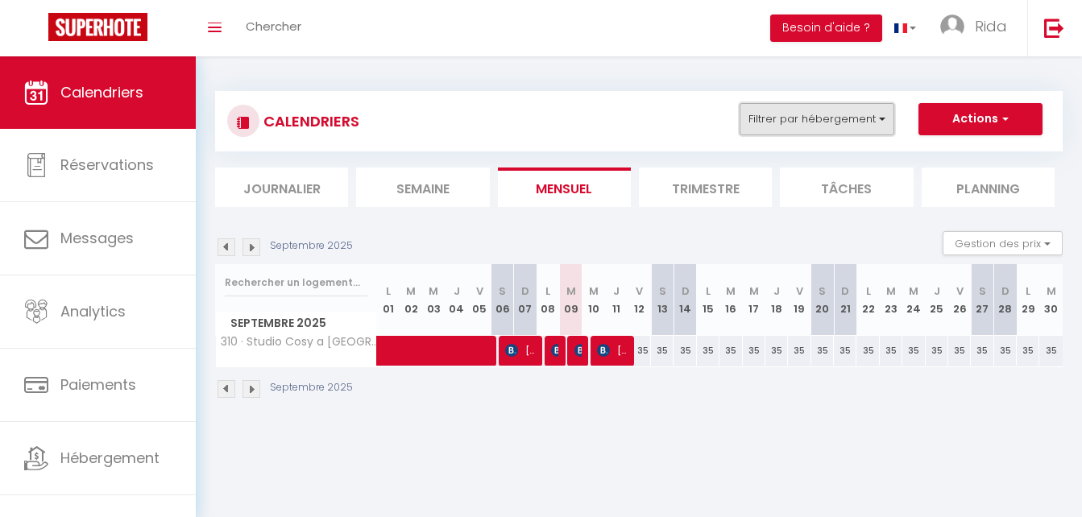
click at [810, 126] on button "Filtrer par hébergement" at bounding box center [816, 119] width 155 height 32
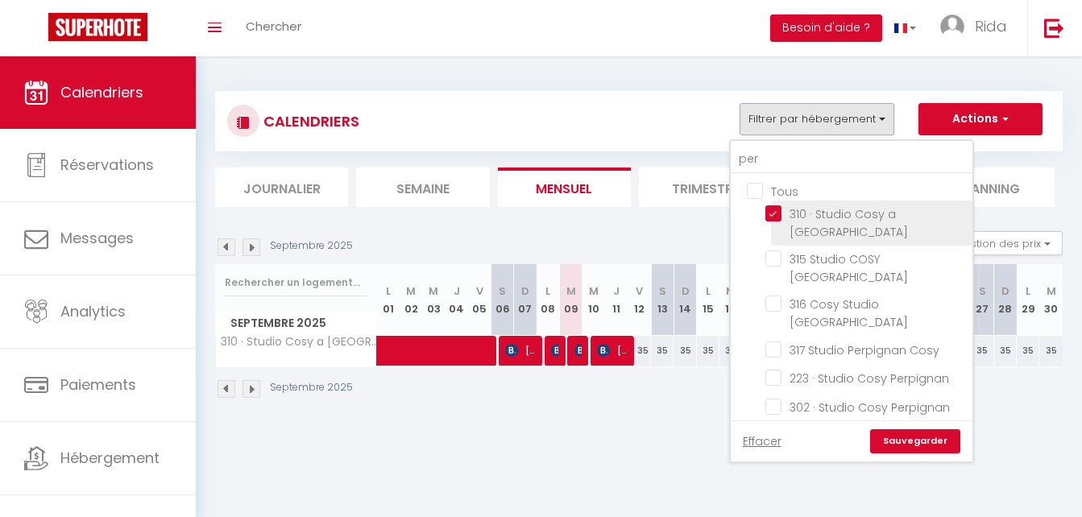
click at [768, 216] on input "310 · Studio Cosy a [GEOGRAPHIC_DATA]" at bounding box center [865, 213] width 201 height 16
checkbox input "false"
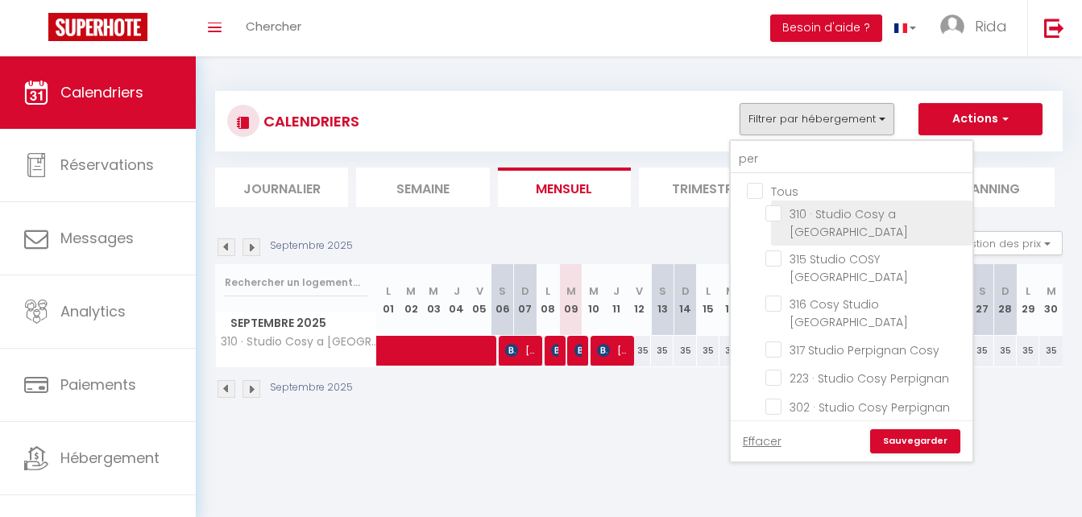
checkbox input "false"
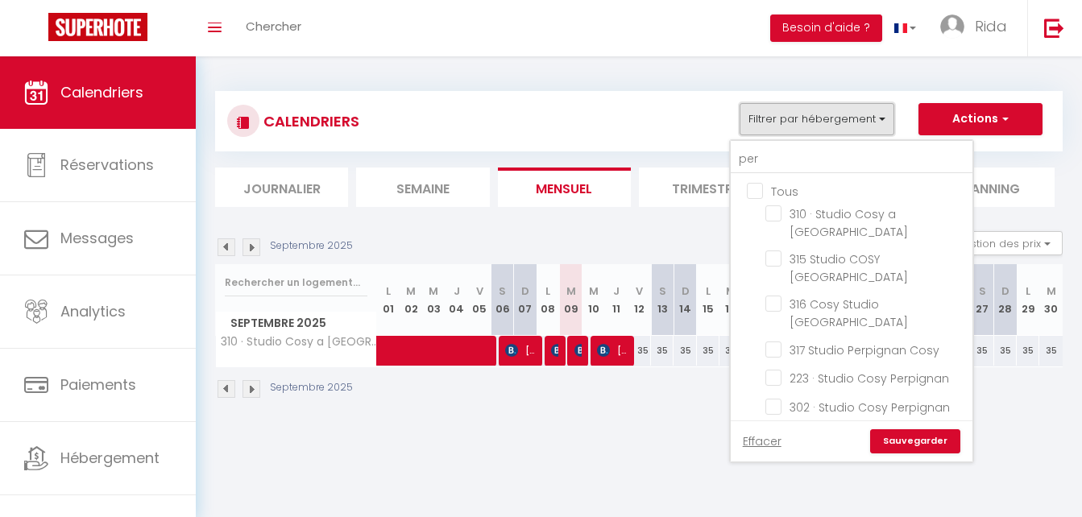
click at [822, 121] on button "Filtrer par hébergement" at bounding box center [816, 119] width 155 height 32
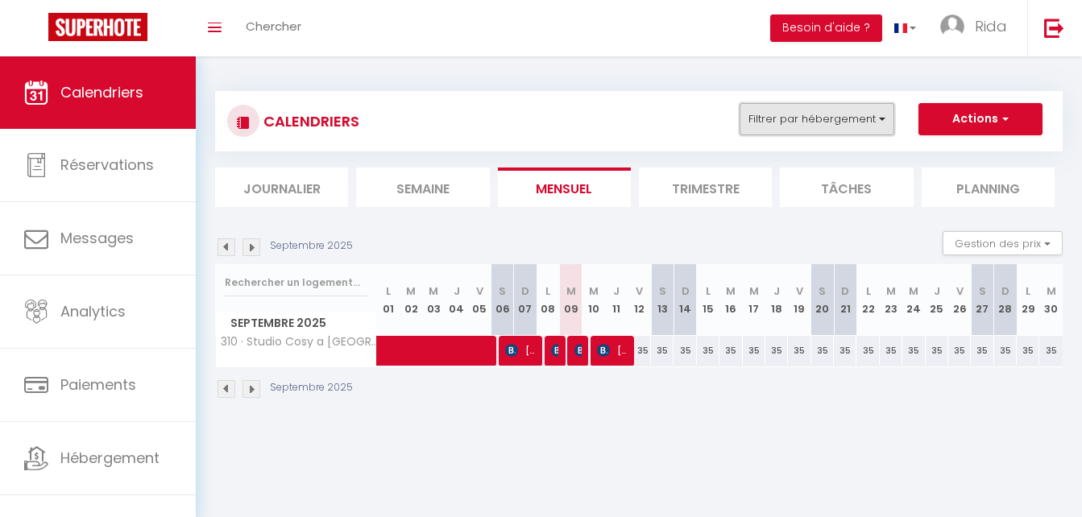
click at [821, 124] on button "Filtrer par hébergement" at bounding box center [816, 119] width 155 height 32
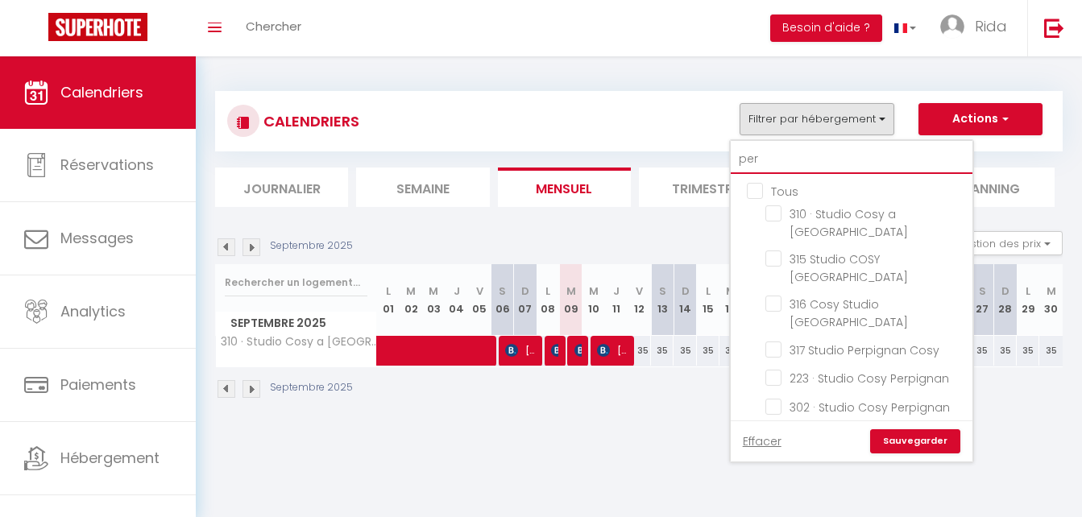
click at [801, 158] on input "per" at bounding box center [852, 159] width 242 height 29
type input "pe"
checkbox input "false"
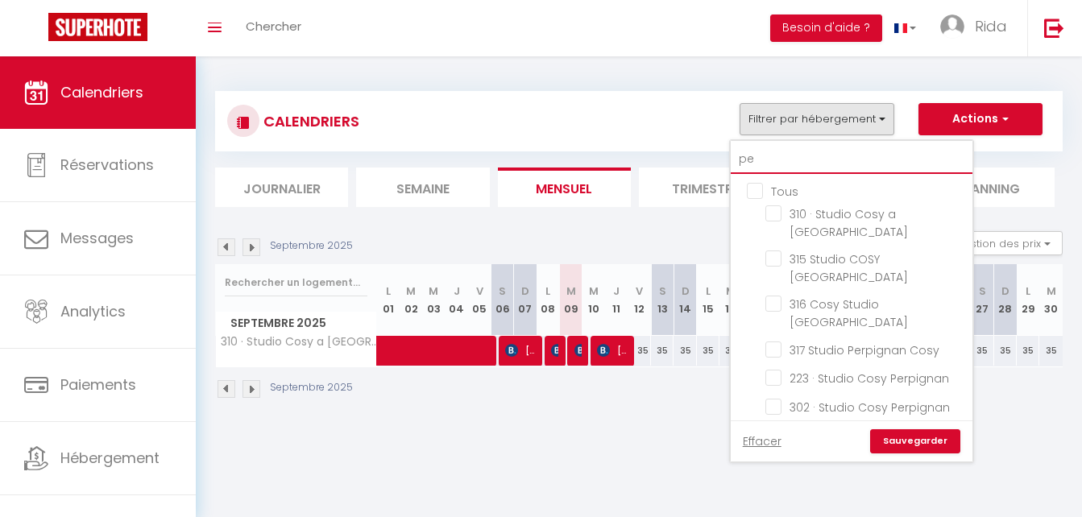
checkbox input "false"
type input "p"
checkbox input "false"
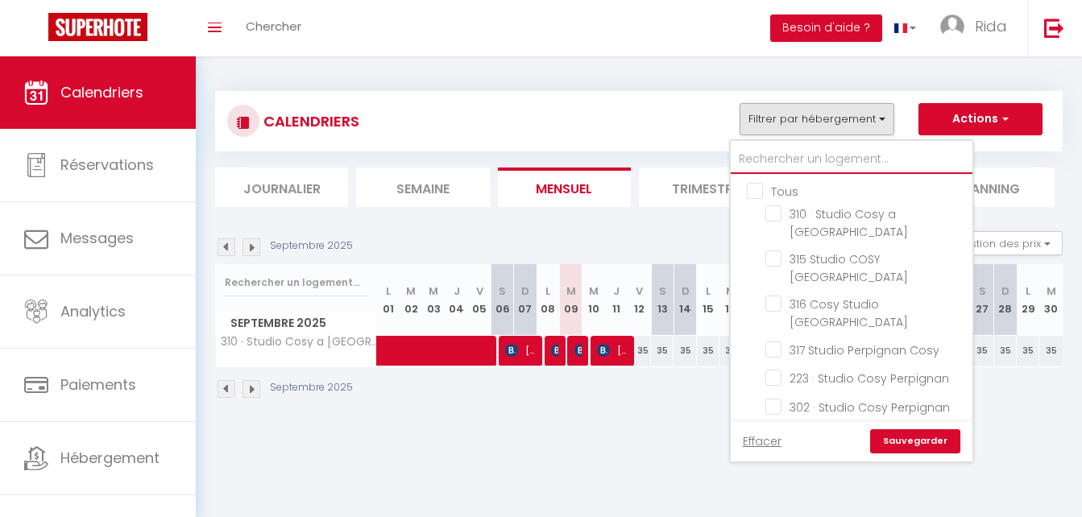
checkbox input "false"
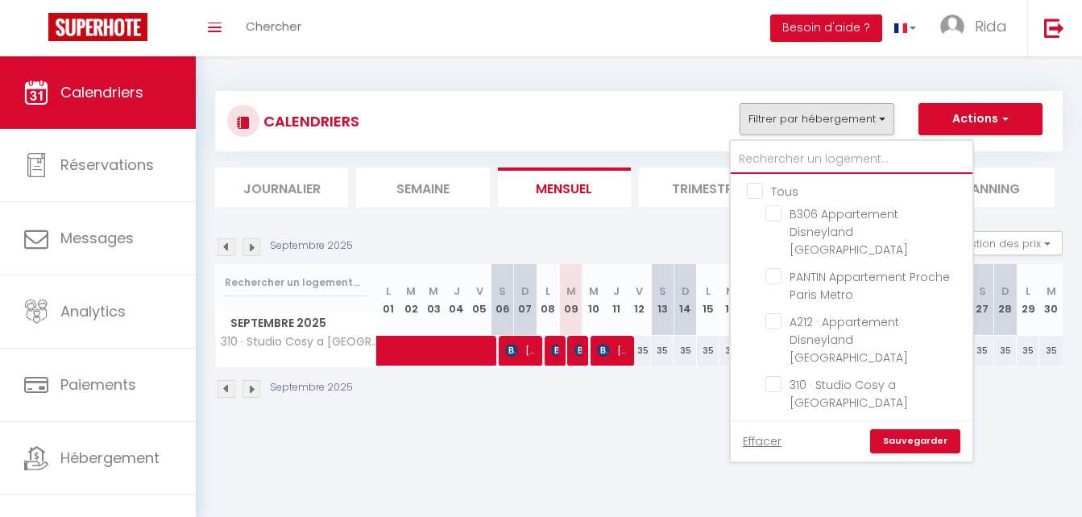
type input "T"
checkbox input "false"
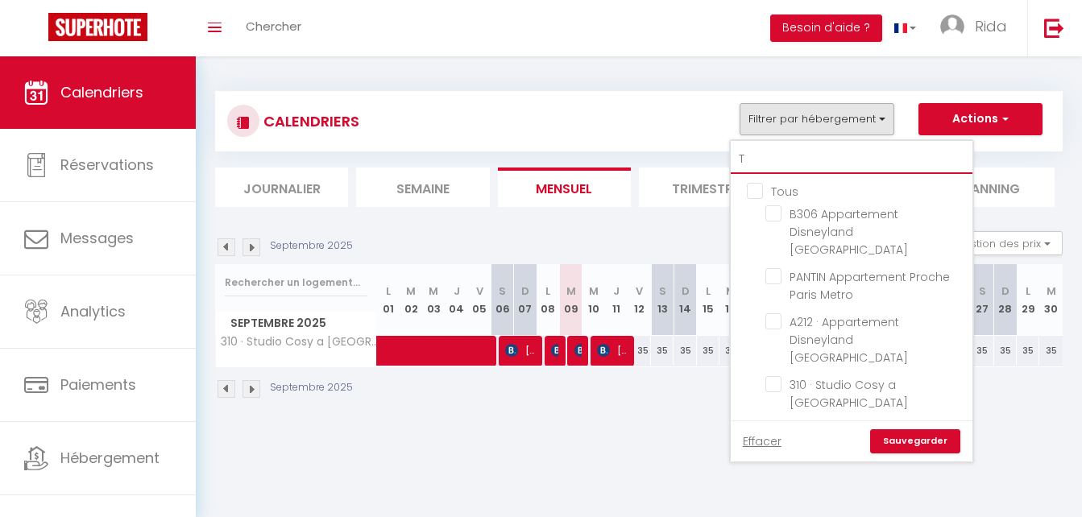
checkbox input "false"
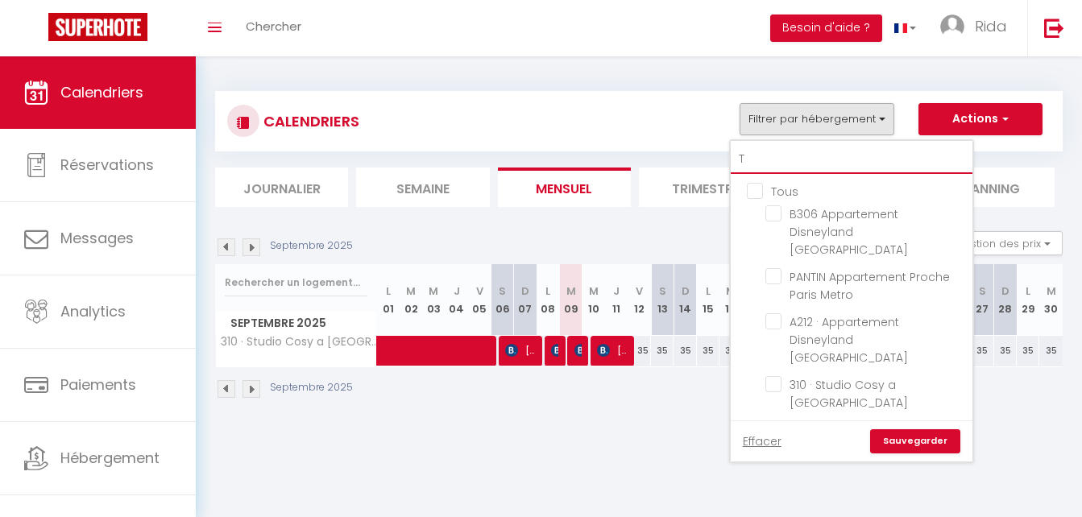
checkbox input "false"
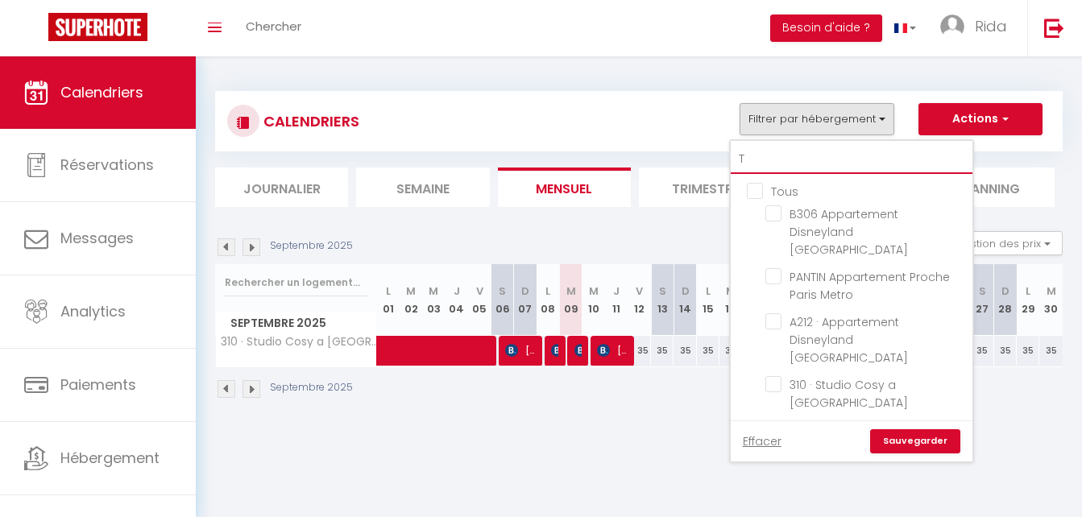
checkbox input "false"
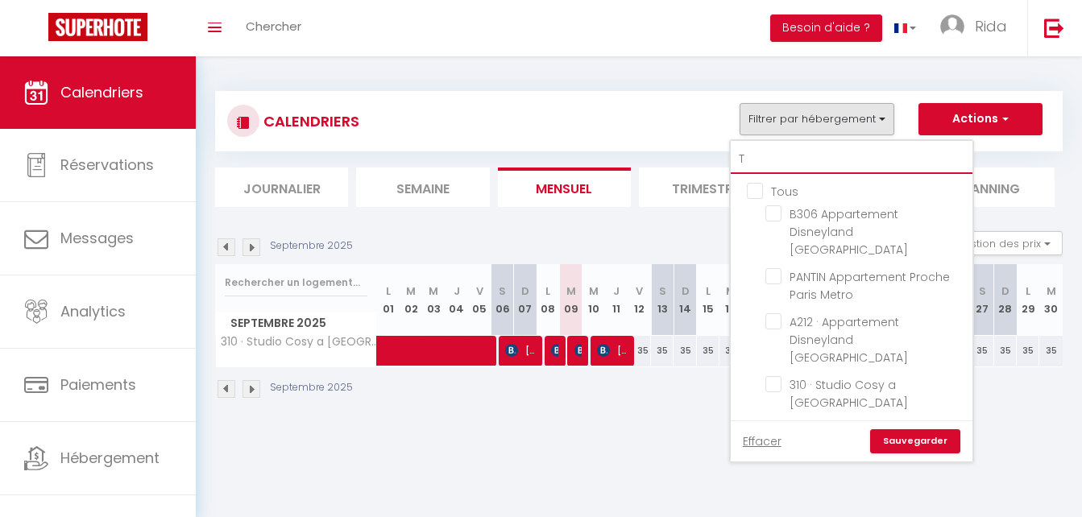
checkbox input "false"
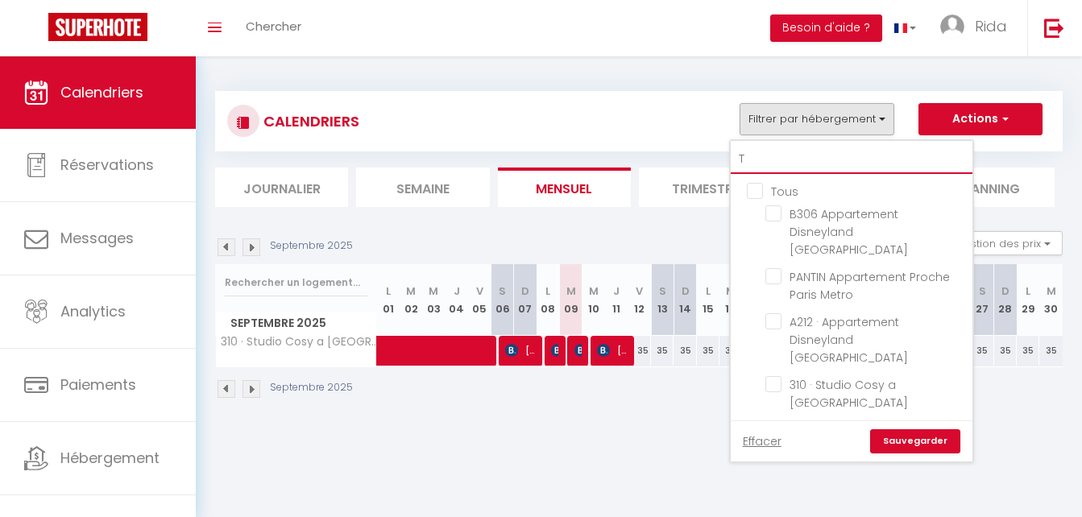
checkbox input "false"
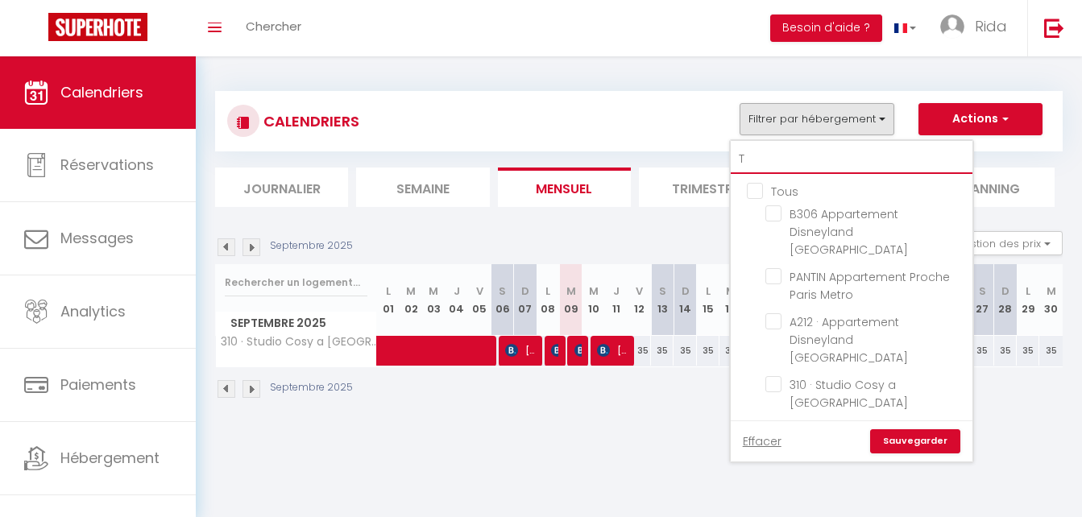
checkbox input "false"
type input "TO"
checkbox input "false"
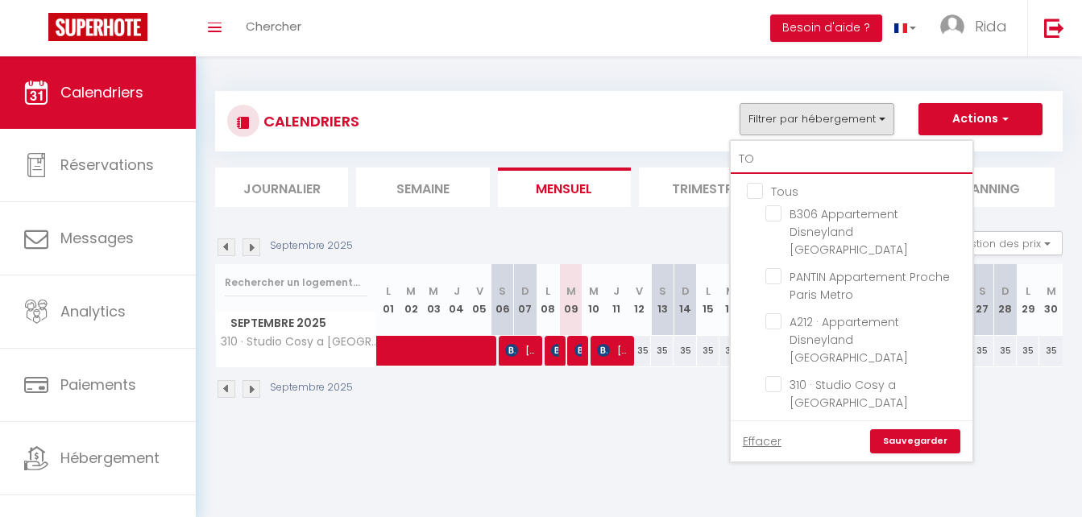
checkbox input "false"
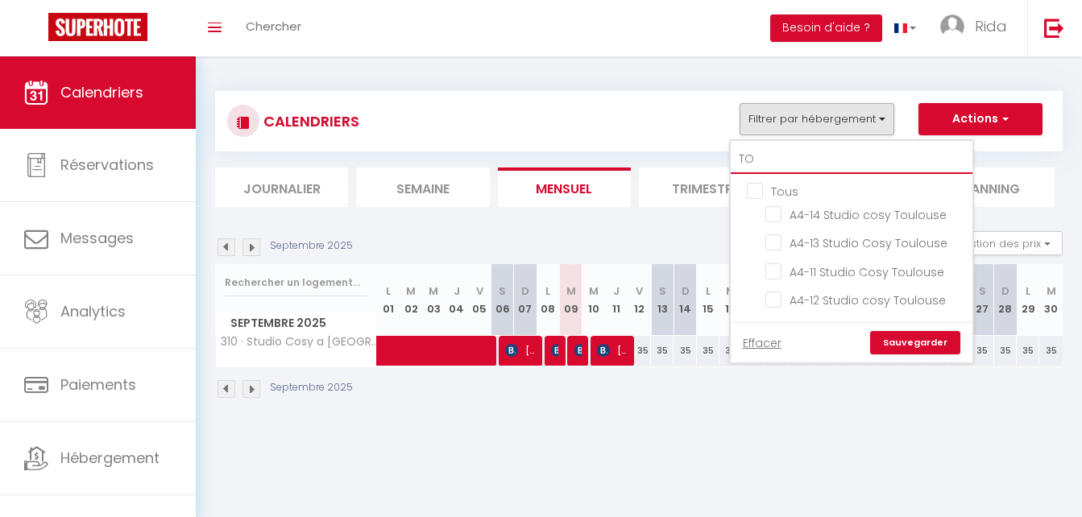
type input "TOU"
checkbox input "false"
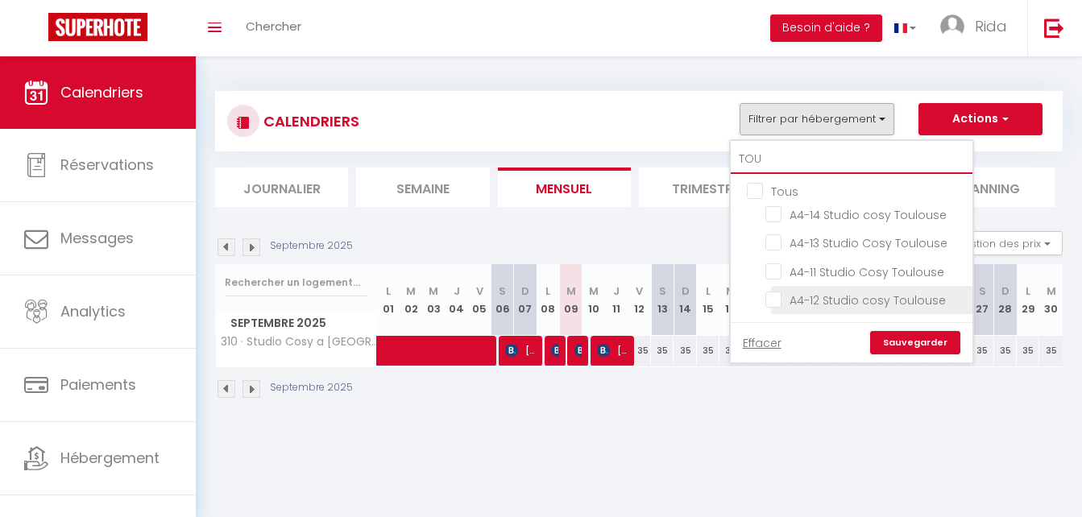
type input "TOU"
click at [768, 299] on input "A4-12 Studio cosy Toulouse" at bounding box center [865, 299] width 201 height 16
checkbox input "true"
checkbox input "false"
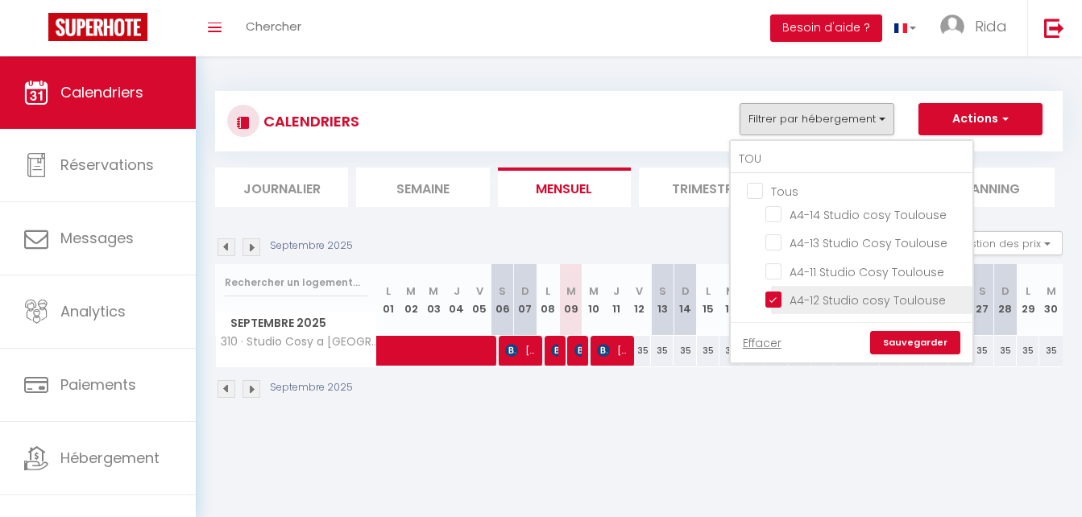
checkbox input "false"
click at [919, 336] on link "Sauvegarder" at bounding box center [915, 343] width 90 height 24
